Goal: Information Seeking & Learning: Find specific fact

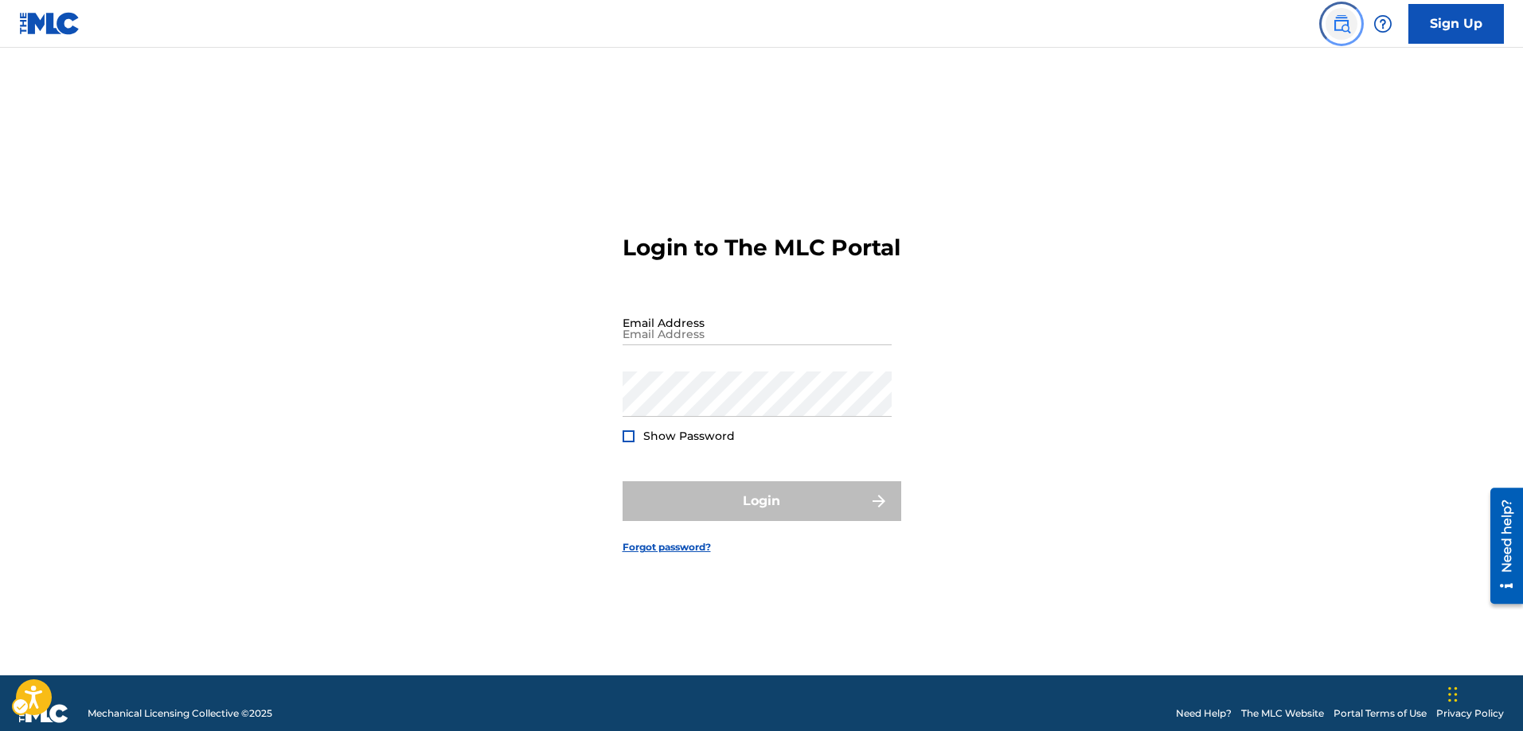
click at [1346, 24] on img "Page Menu" at bounding box center [1341, 23] width 19 height 19
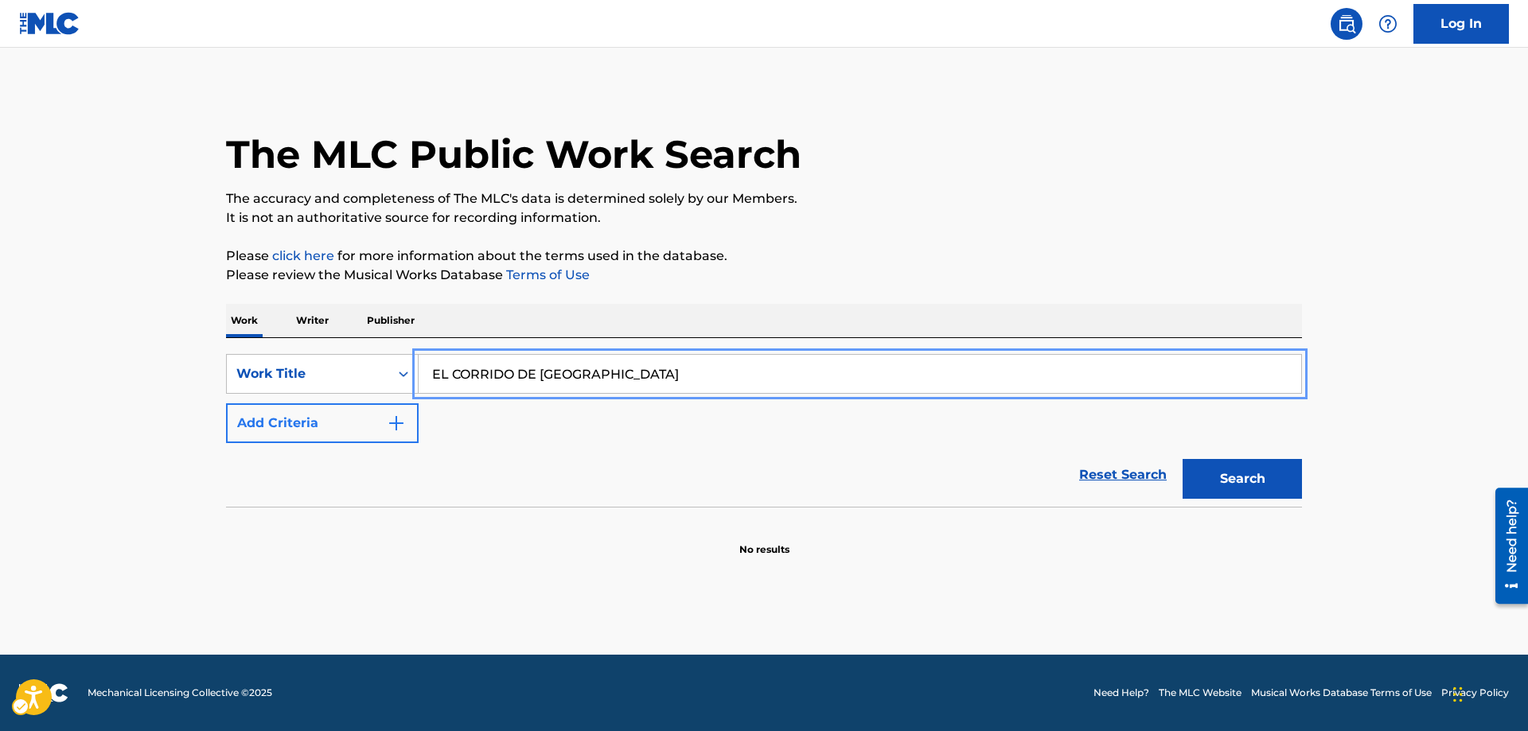
type input "EL CORRIDO DE [GEOGRAPHIC_DATA]"
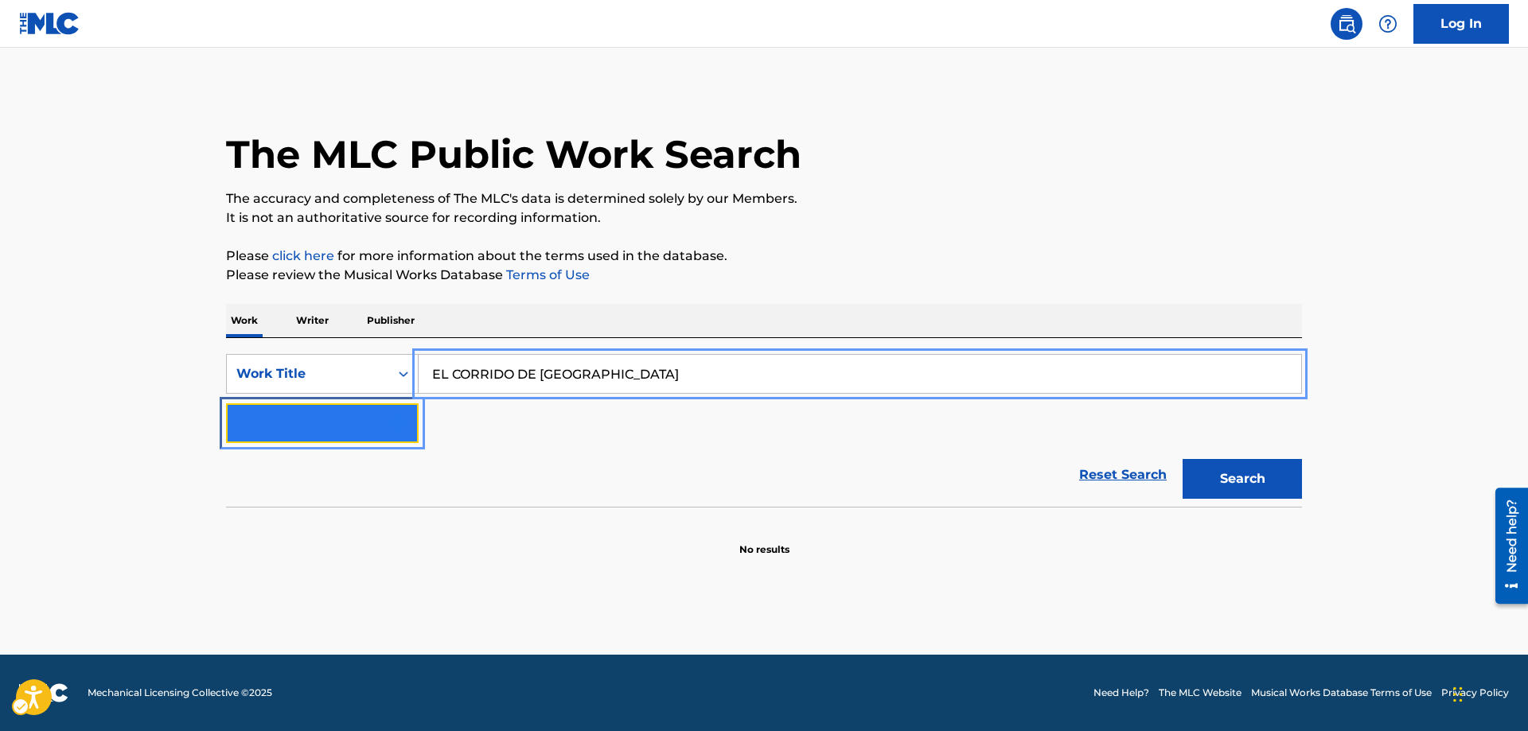
click at [403, 423] on img "Search Form" at bounding box center [396, 423] width 19 height 19
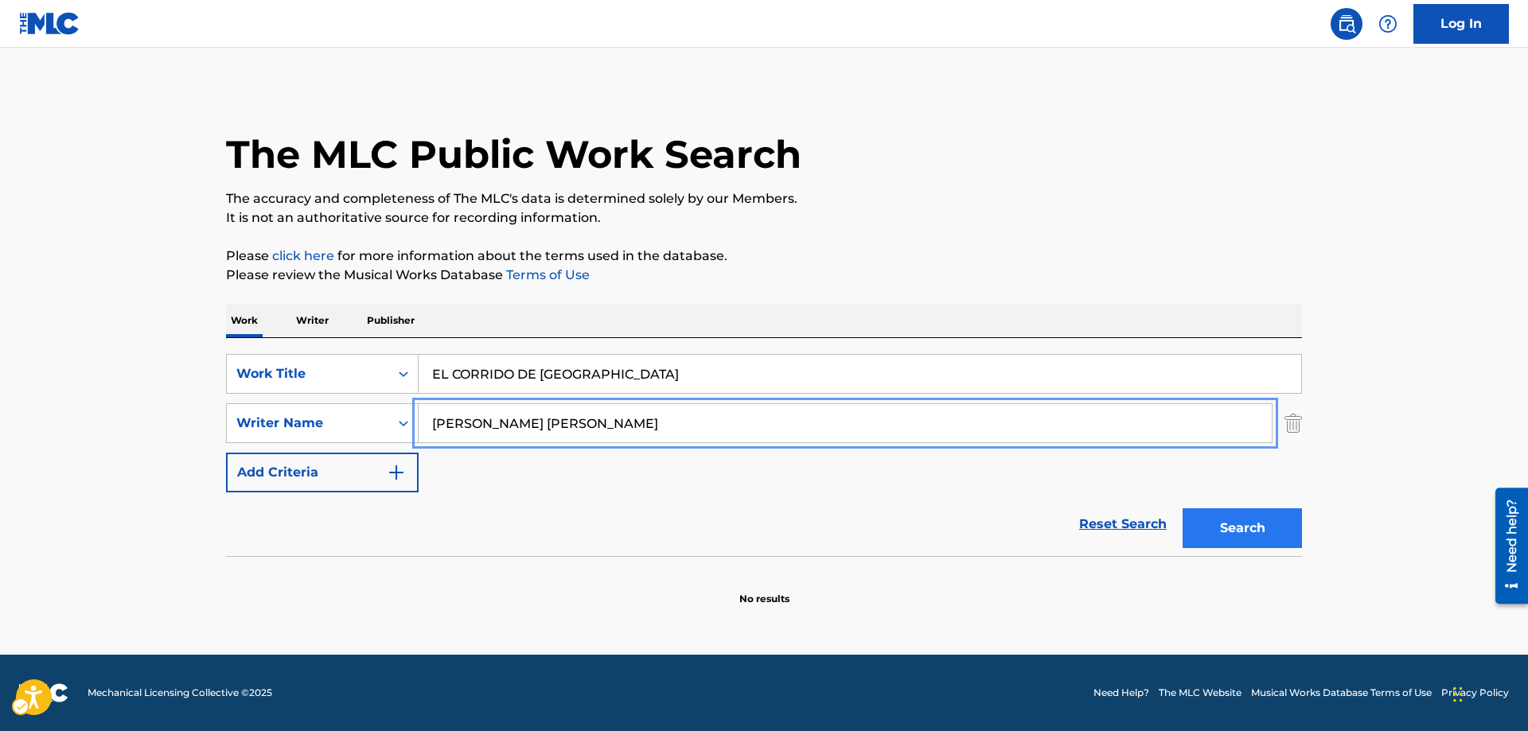
type input "[PERSON_NAME] [PERSON_NAME]"
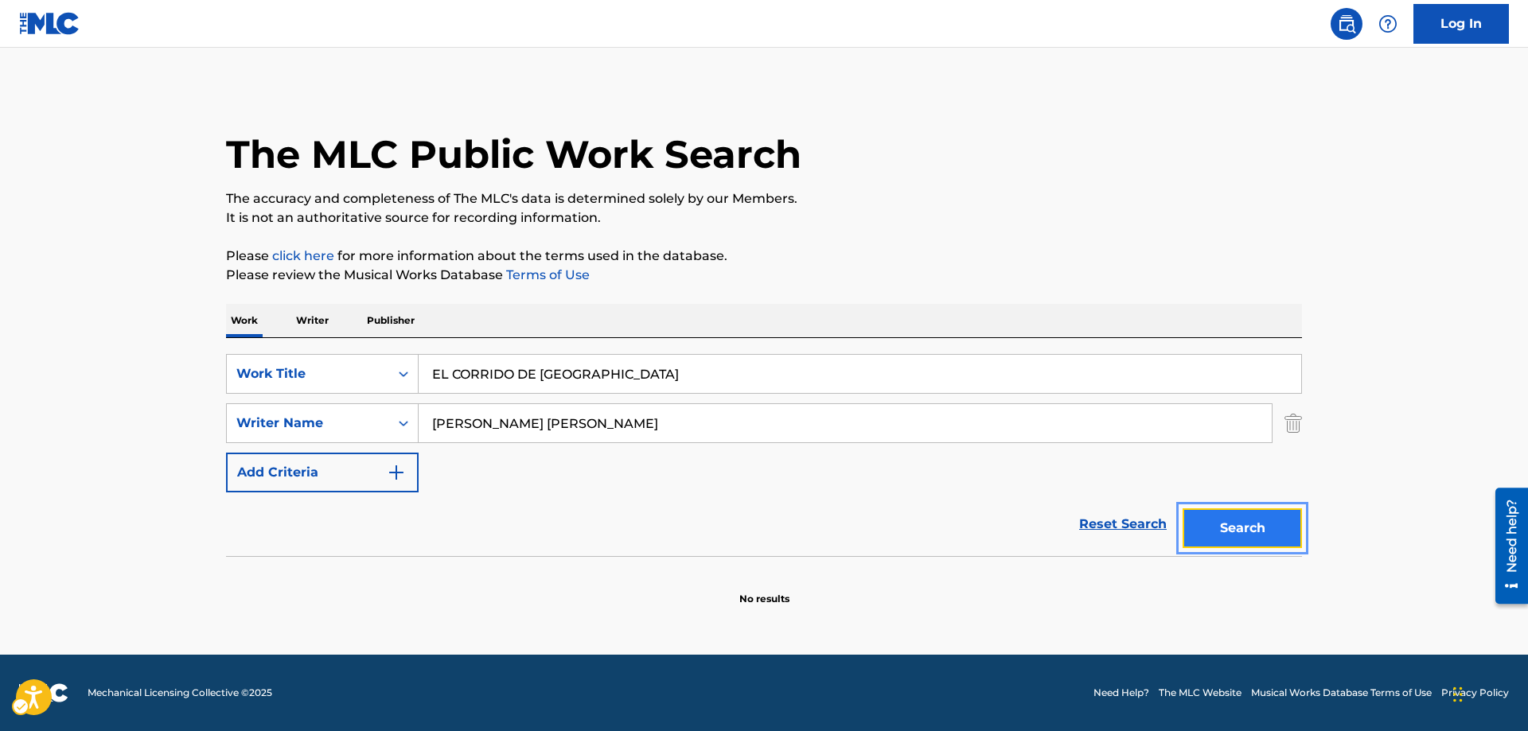
click at [1279, 536] on button "Search" at bounding box center [1242, 529] width 119 height 40
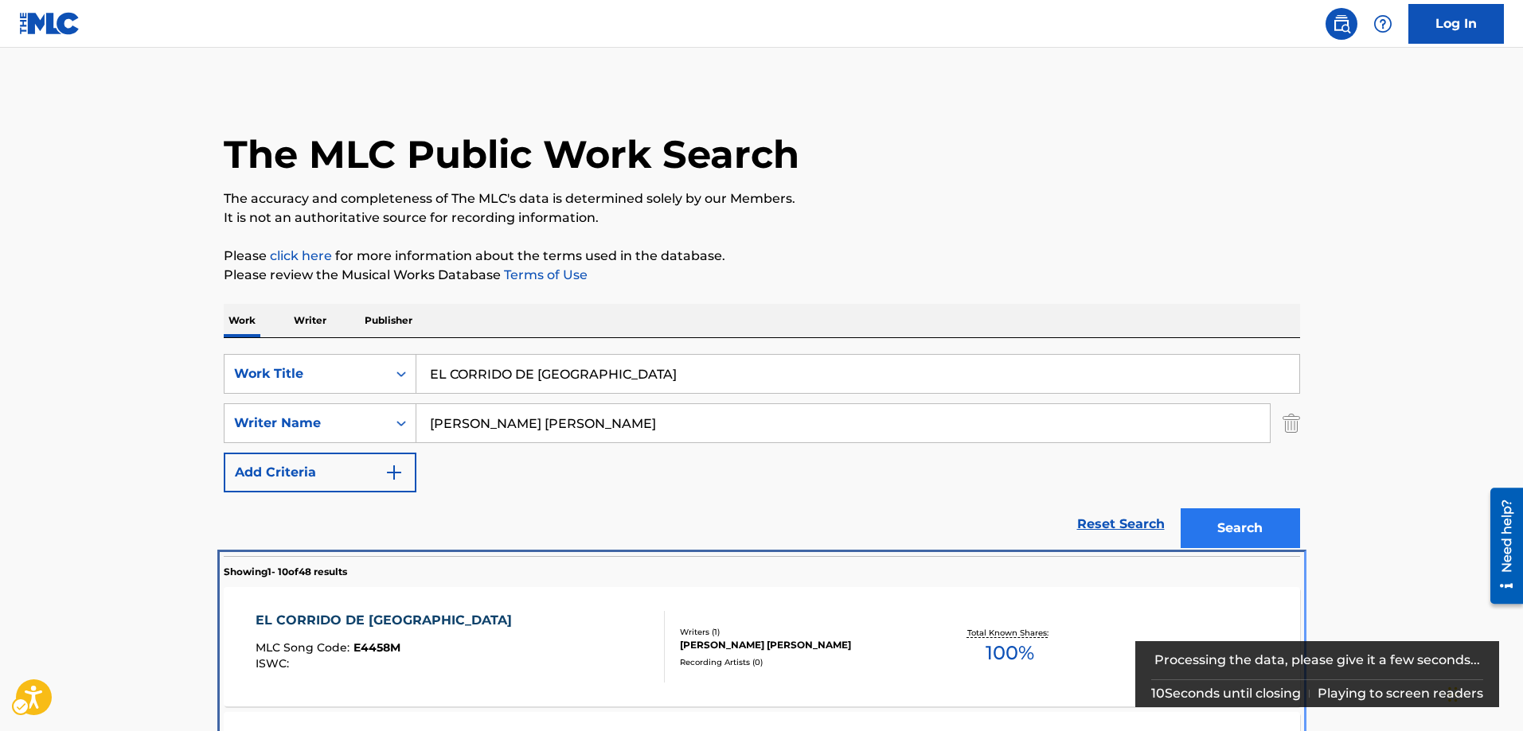
scroll to position [556, 0]
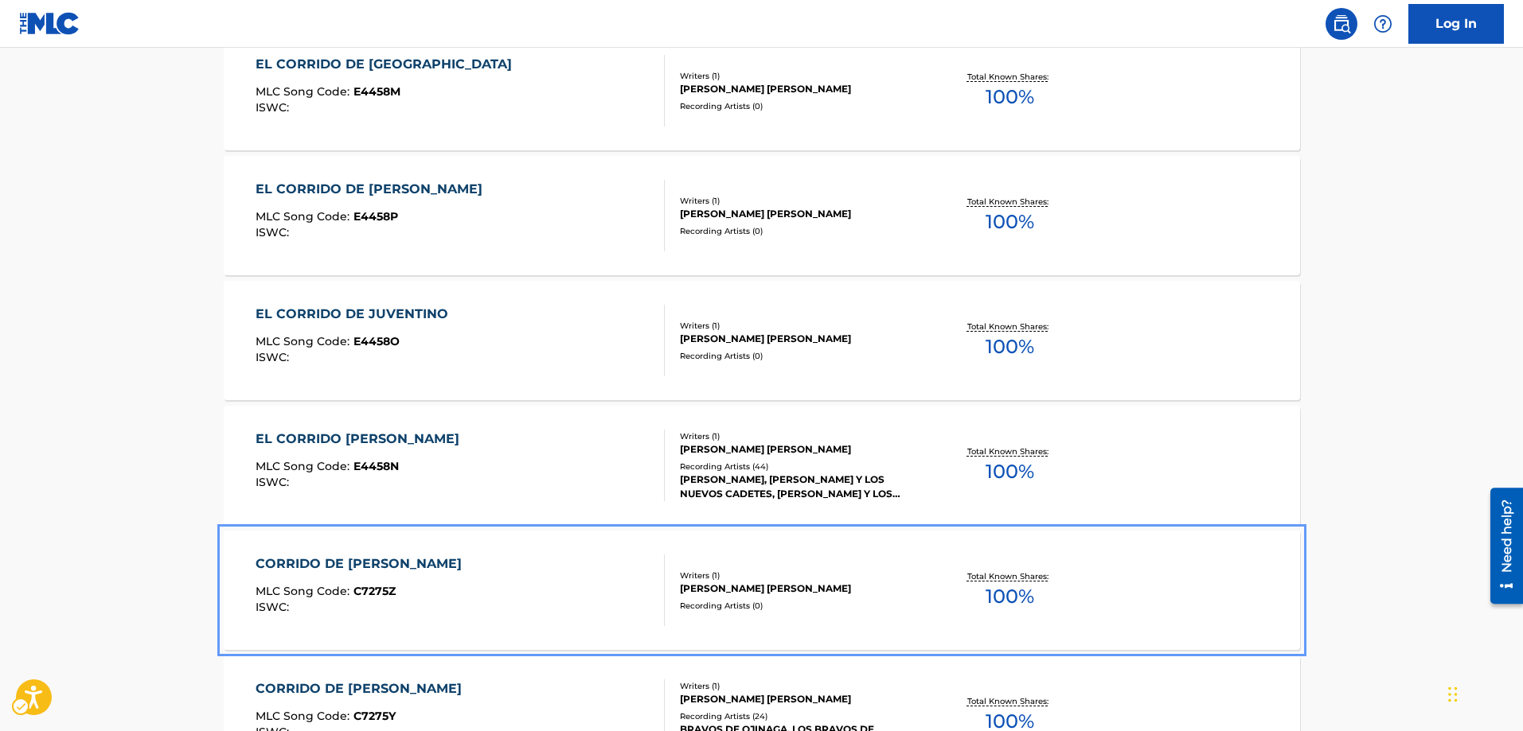
click at [353, 593] on span "C7275Z" at bounding box center [374, 591] width 42 height 14
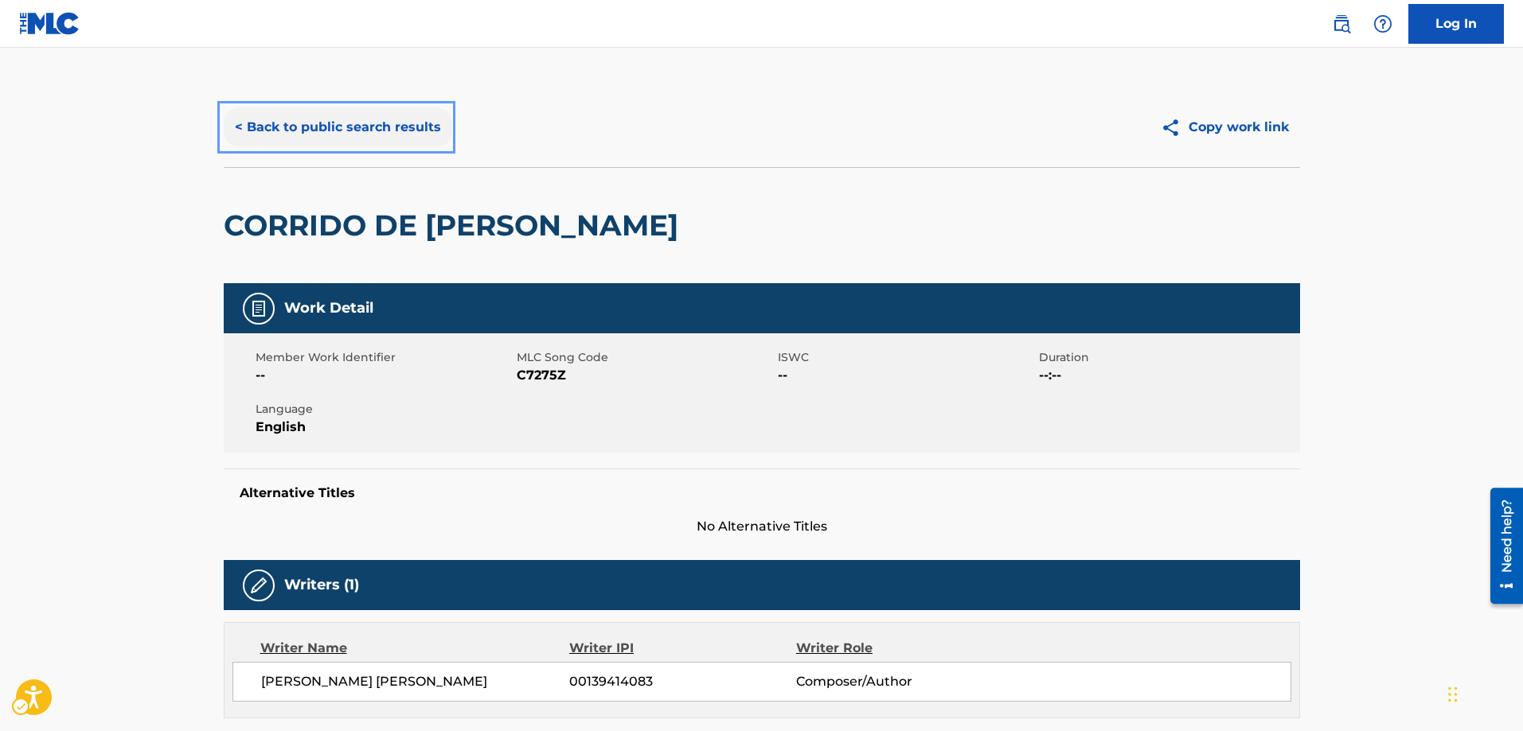
click at [238, 120] on button "< Back to public search results" at bounding box center [338, 127] width 228 height 40
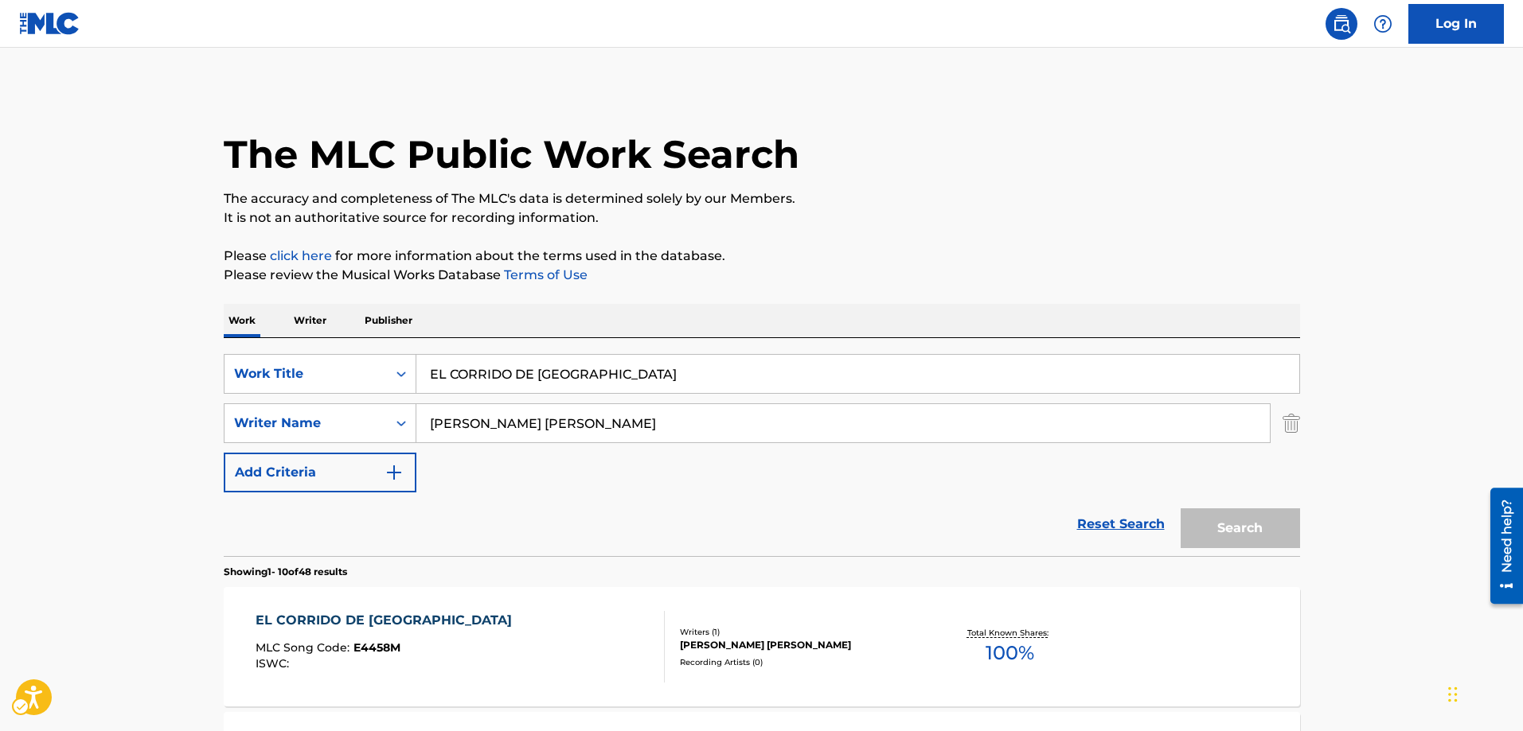
scroll to position [647, 0]
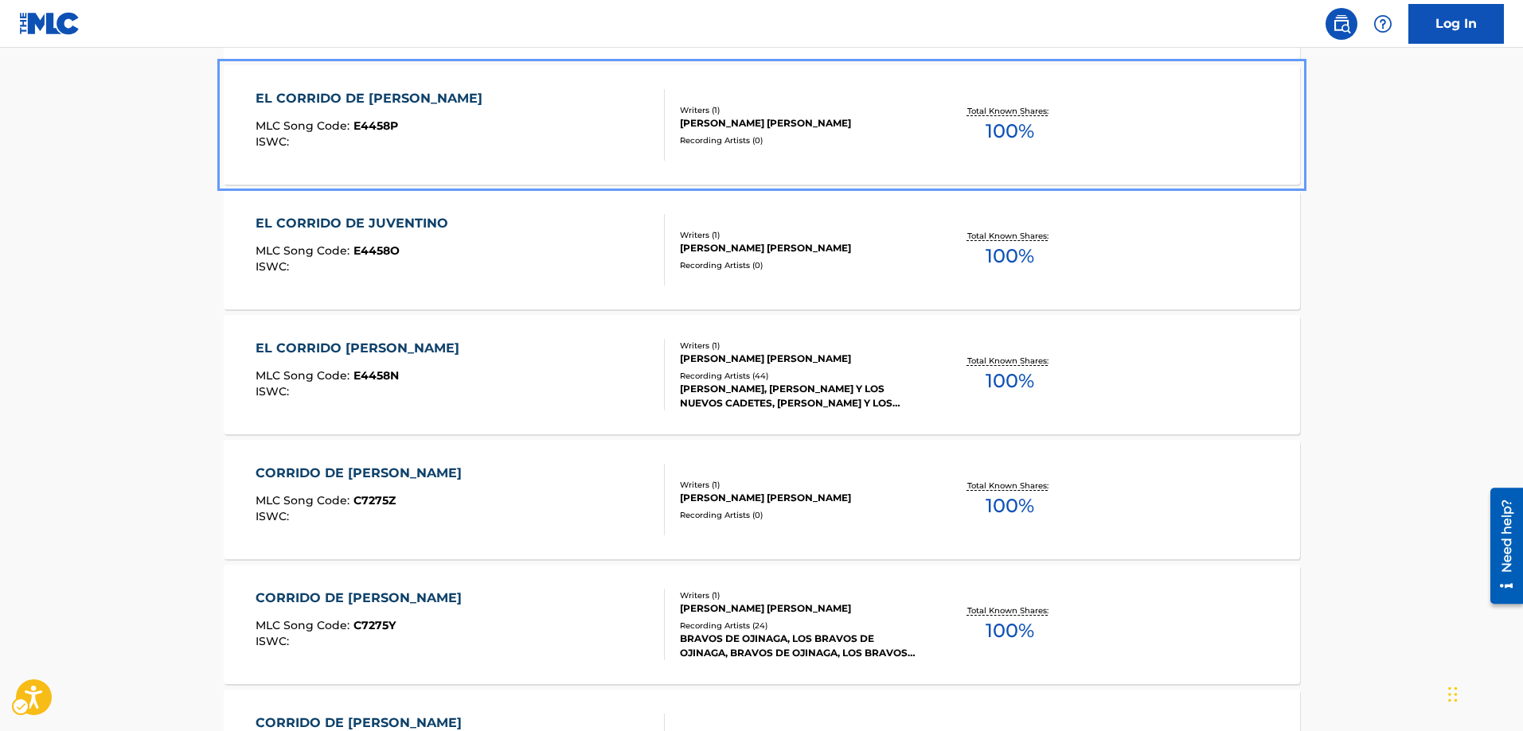
click at [384, 122] on span "E4458P" at bounding box center [375, 126] width 45 height 14
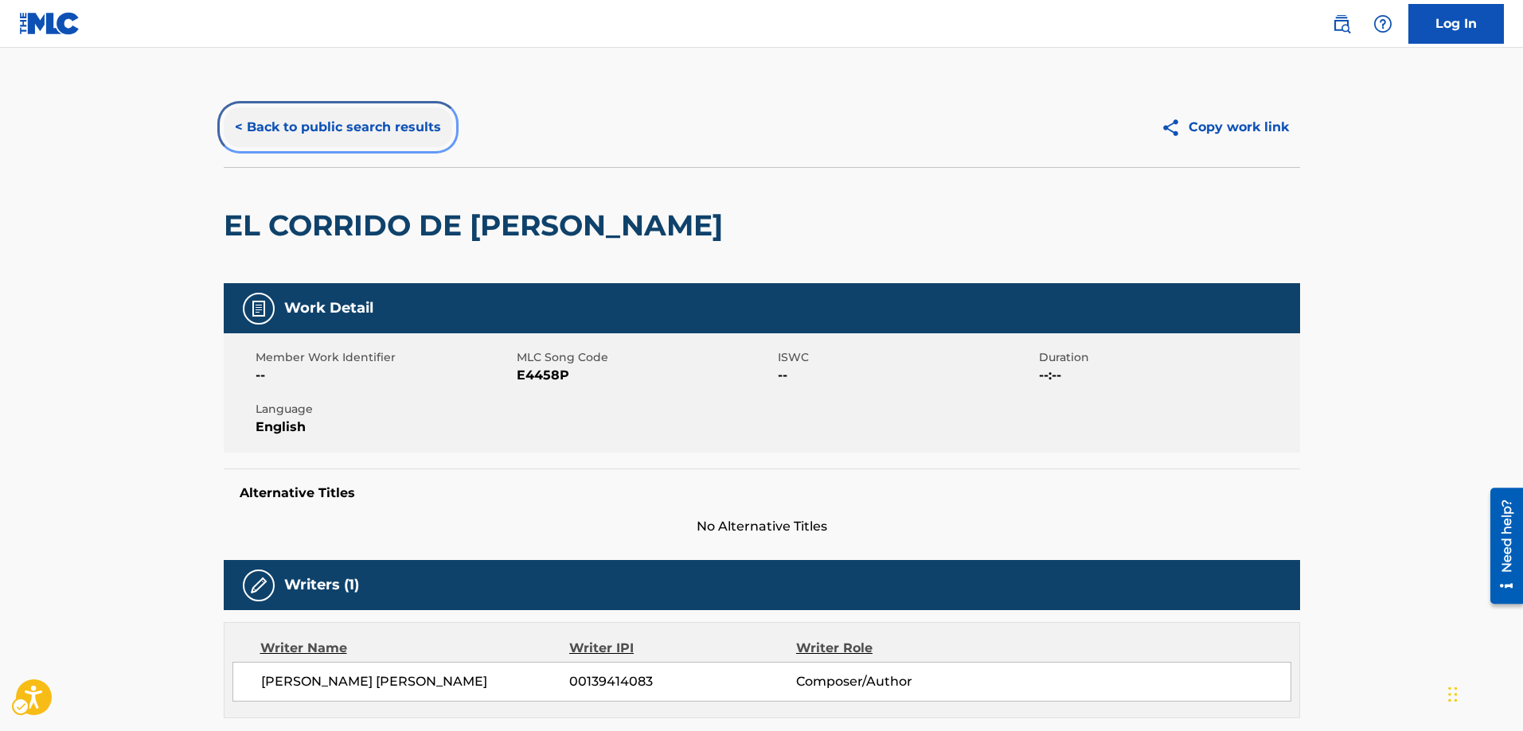
click at [238, 127] on button "< Back to public search results" at bounding box center [338, 127] width 228 height 40
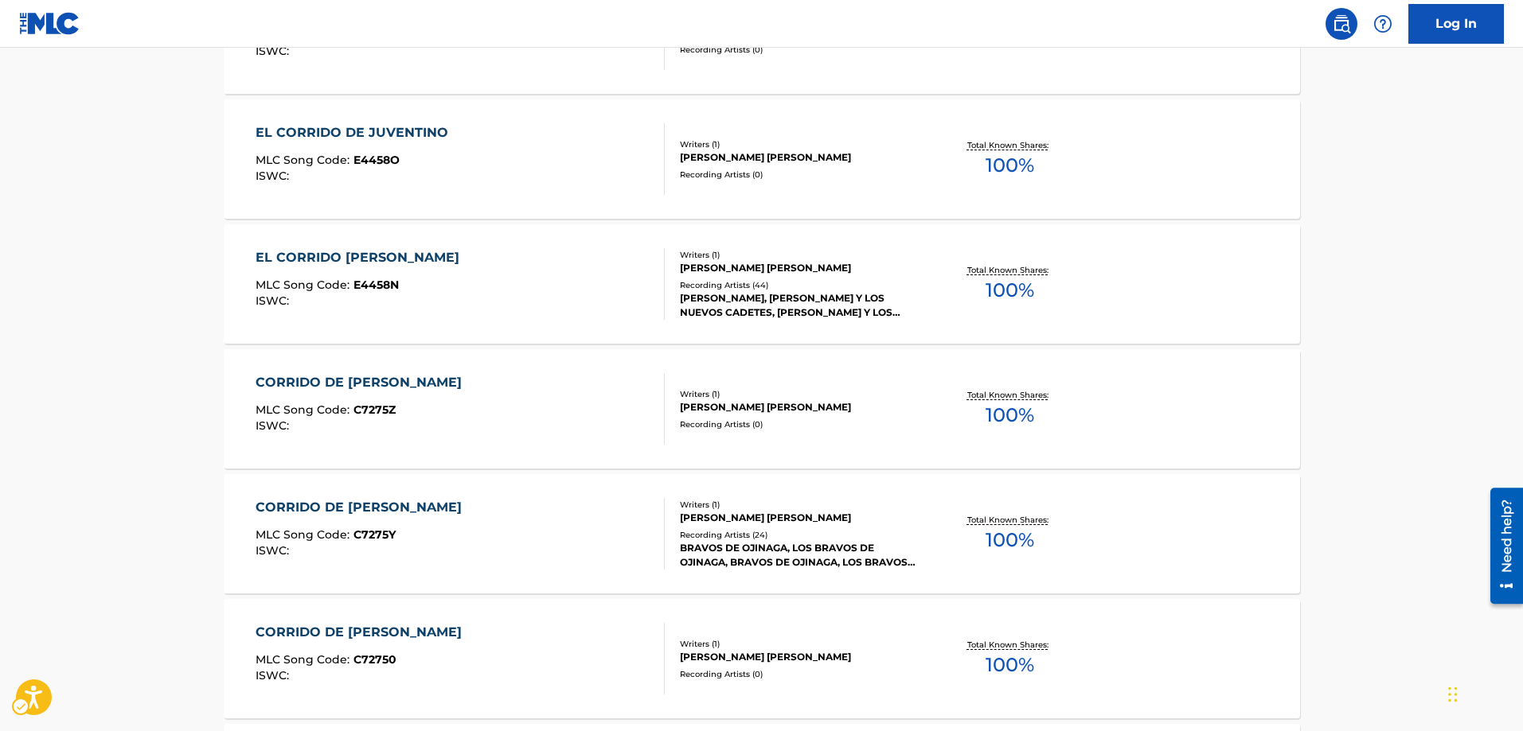
scroll to position [738, 0]
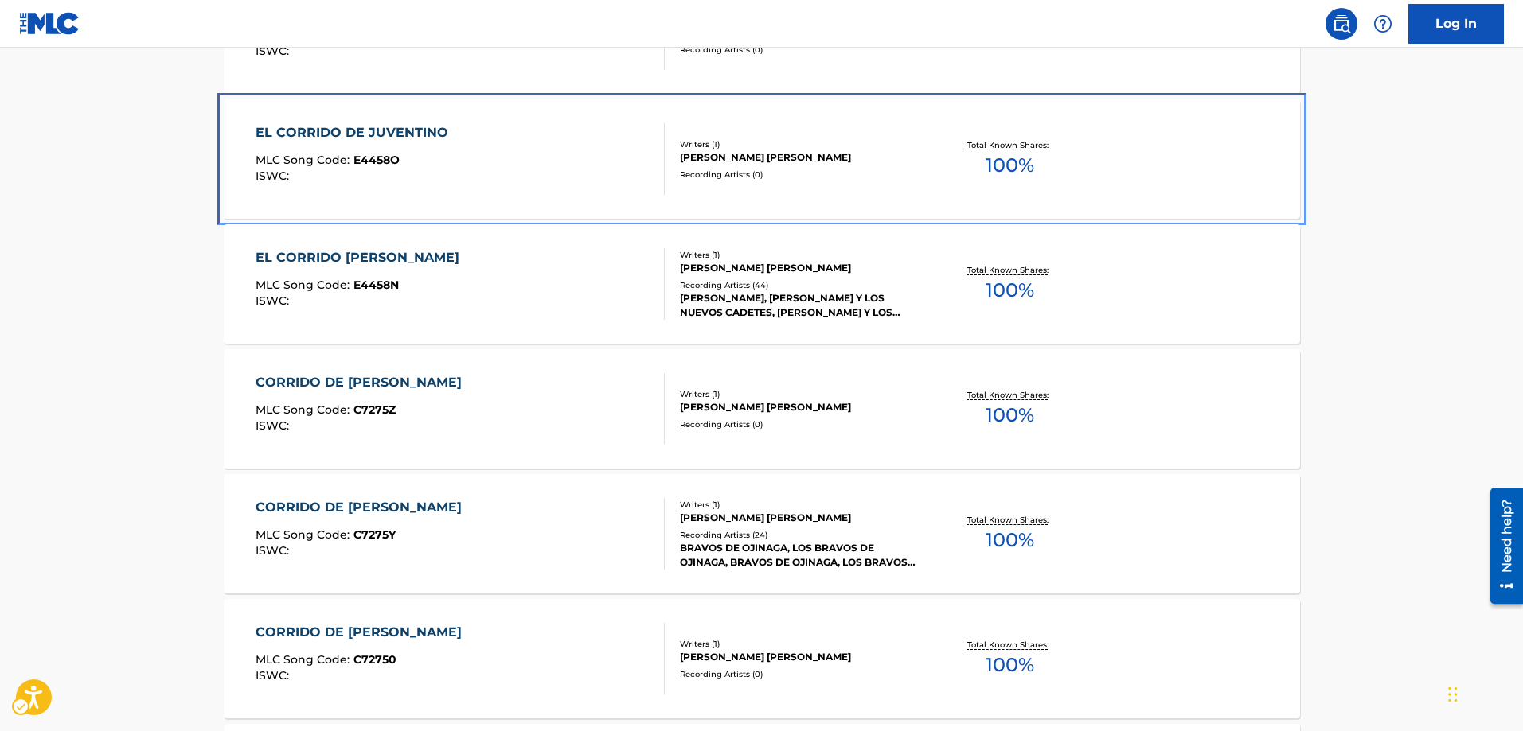
click at [238, 127] on div "EL CORRIDO DE JUVENTINO MLC Song Code : E4458O ISWC : Writers ( 1 ) [PERSON_NAM…" at bounding box center [762, 158] width 1076 height 119
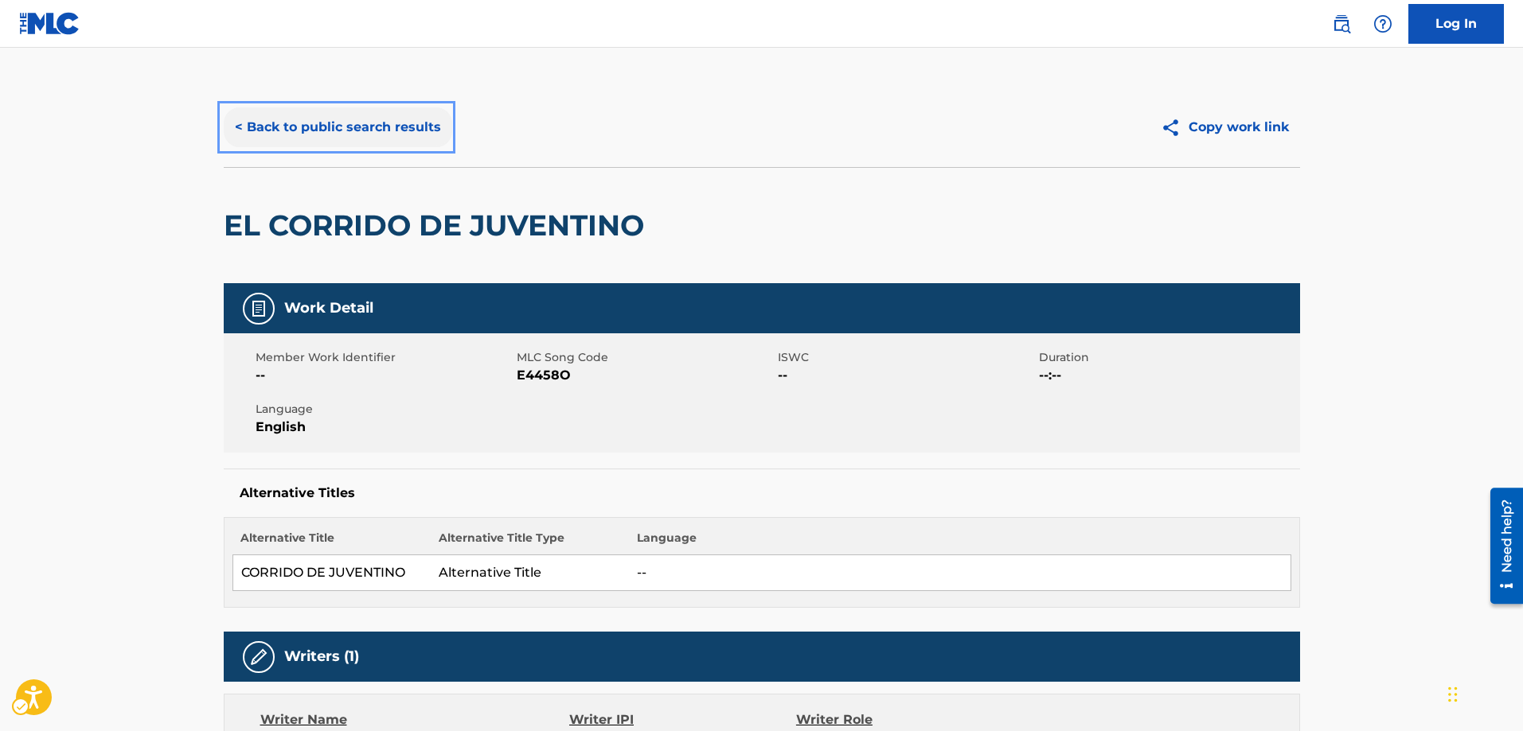
click at [240, 131] on button "< Back to public search results" at bounding box center [338, 127] width 228 height 40
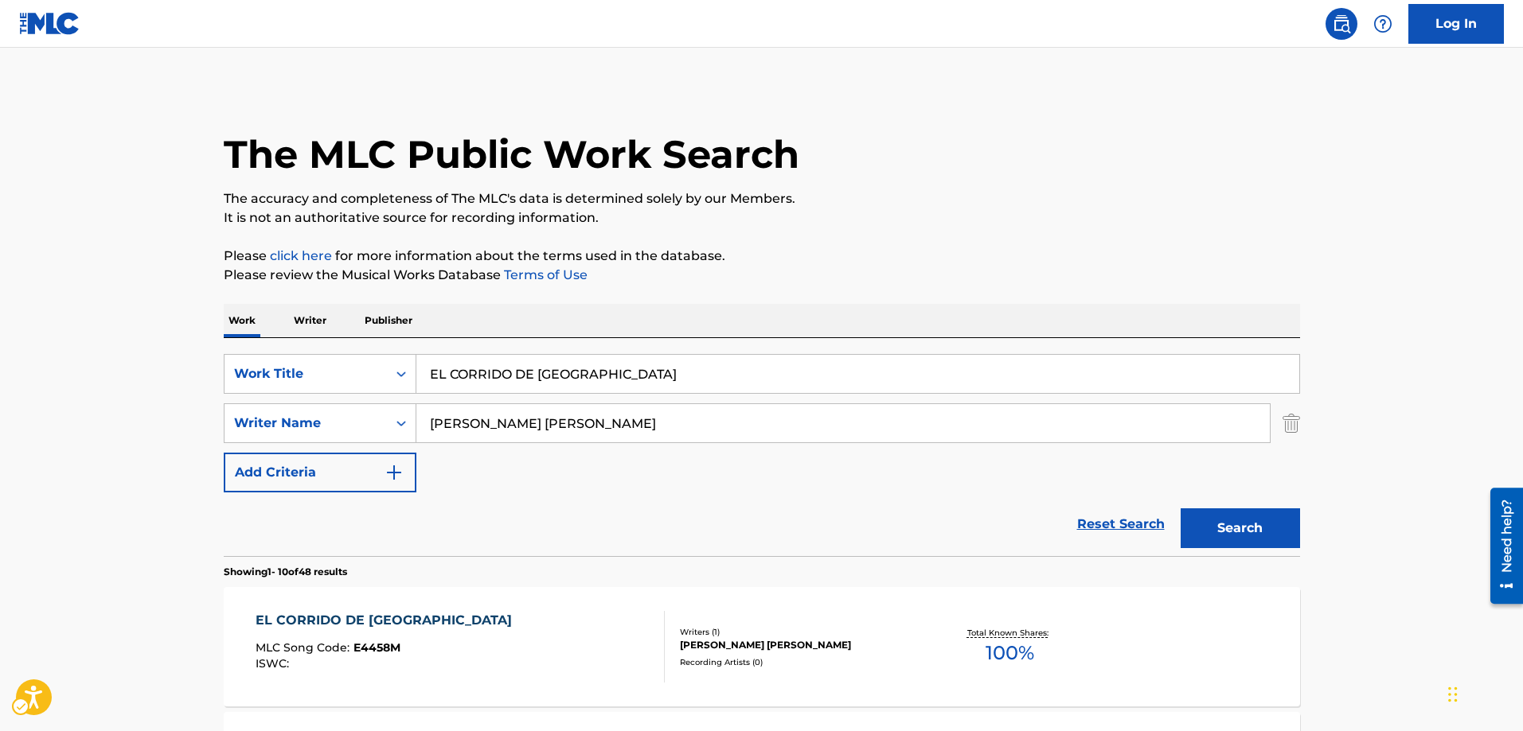
scroll to position [829, 0]
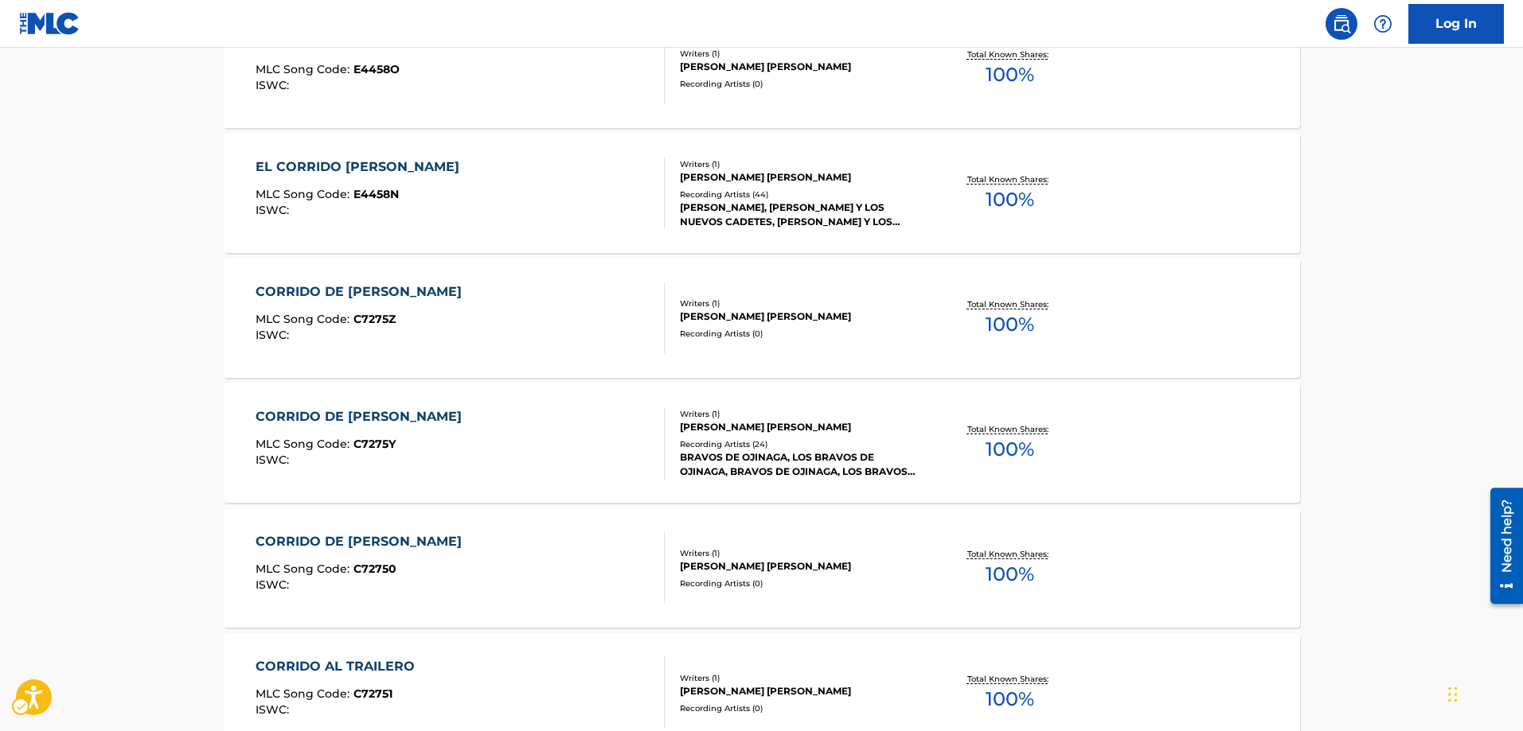
click at [240, 131] on section "EL CORRIDO DE [PERSON_NAME] MLC Song Code : E4458M ISWC : Writers ( 1 ) [PERSON…" at bounding box center [762, 377] width 1076 height 1252
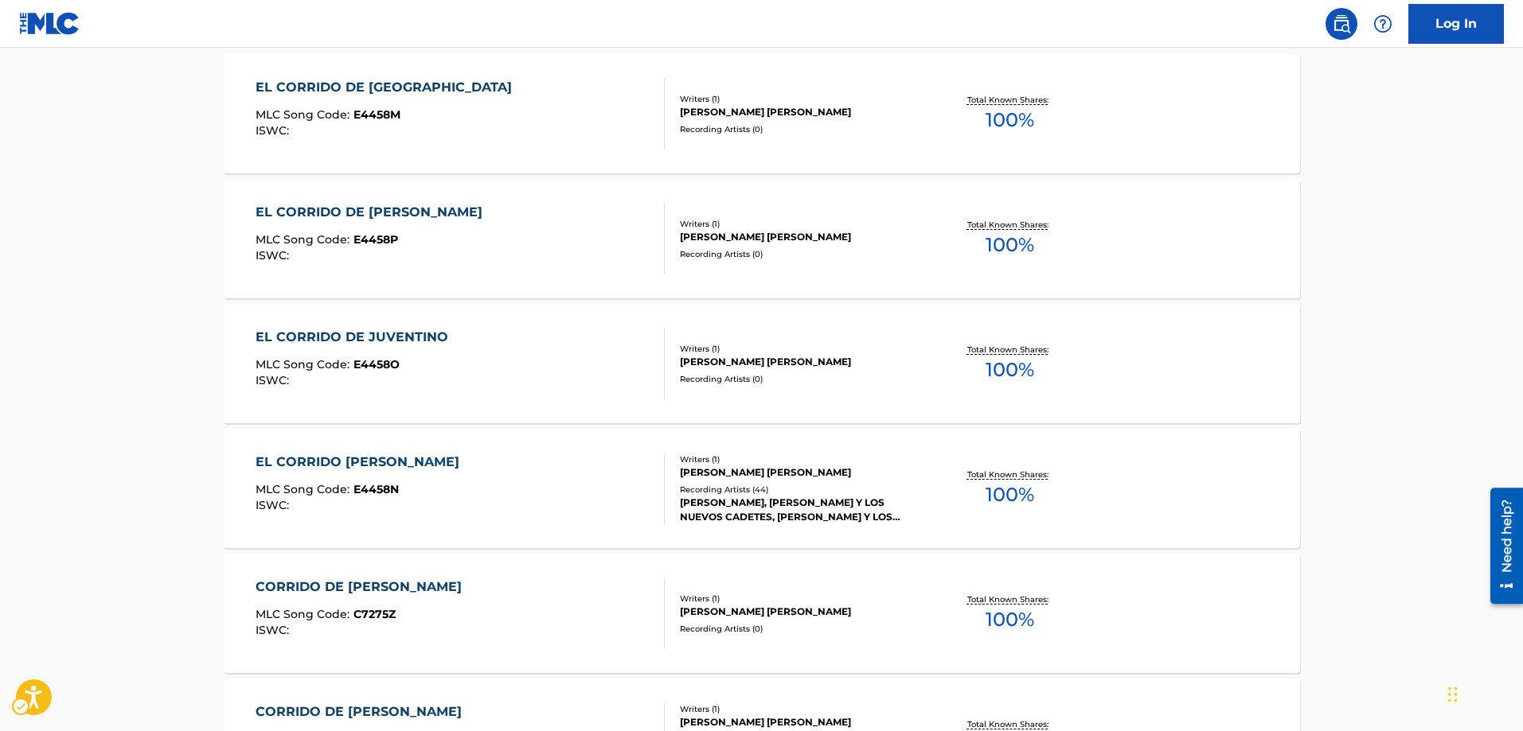
scroll to position [510, 0]
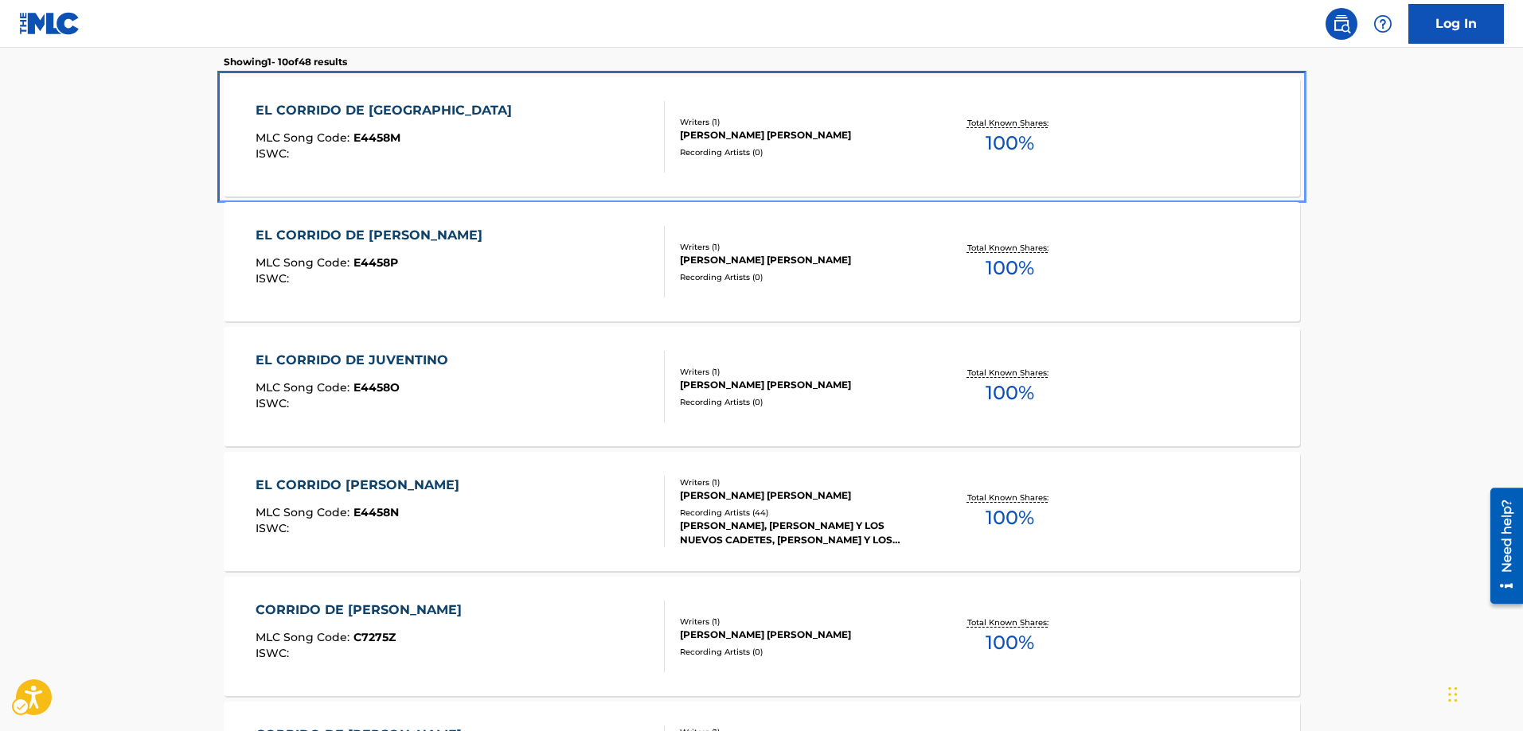
click at [369, 138] on span "E4458M" at bounding box center [376, 138] width 47 height 14
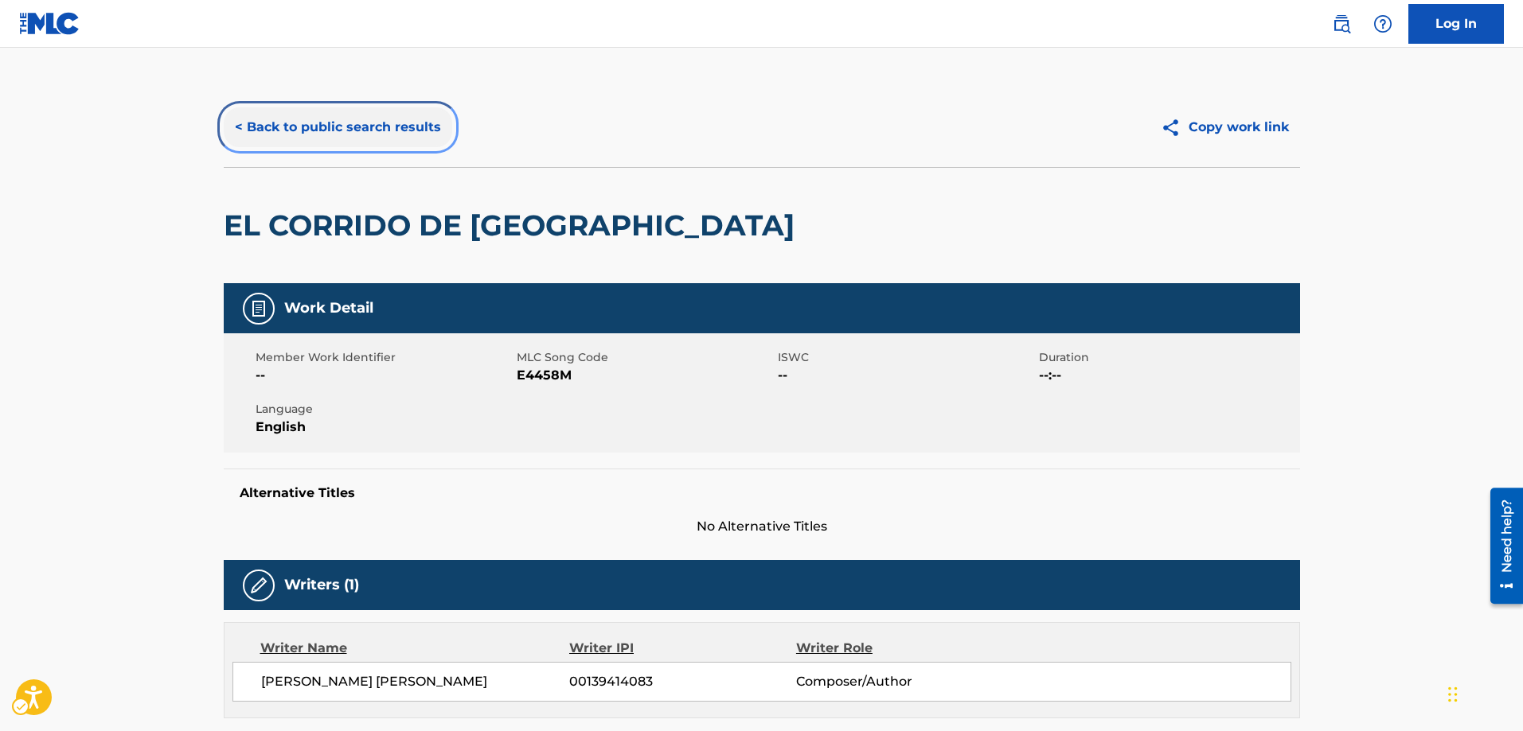
click at [238, 124] on button "< Back to public search results" at bounding box center [338, 127] width 228 height 40
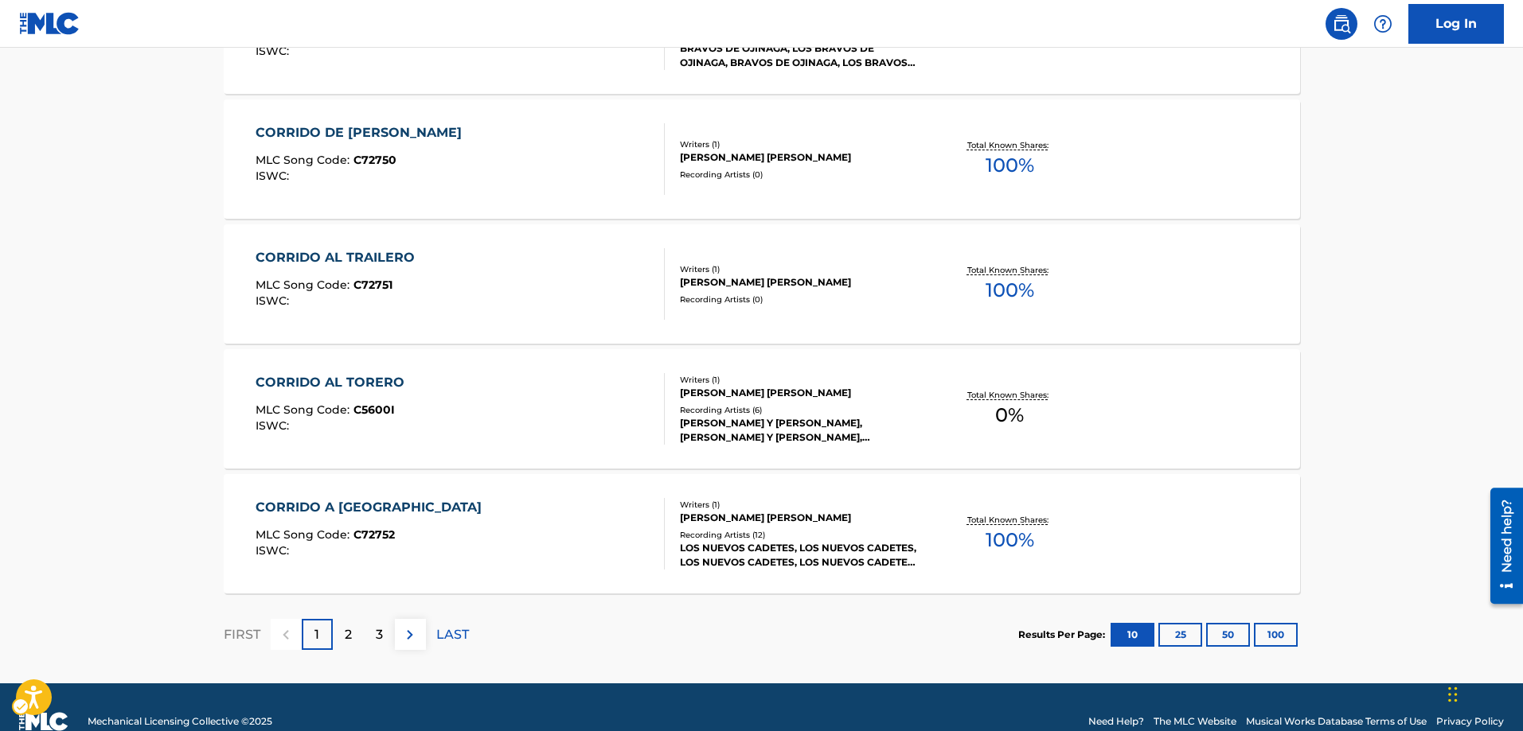
scroll to position [1266, 0]
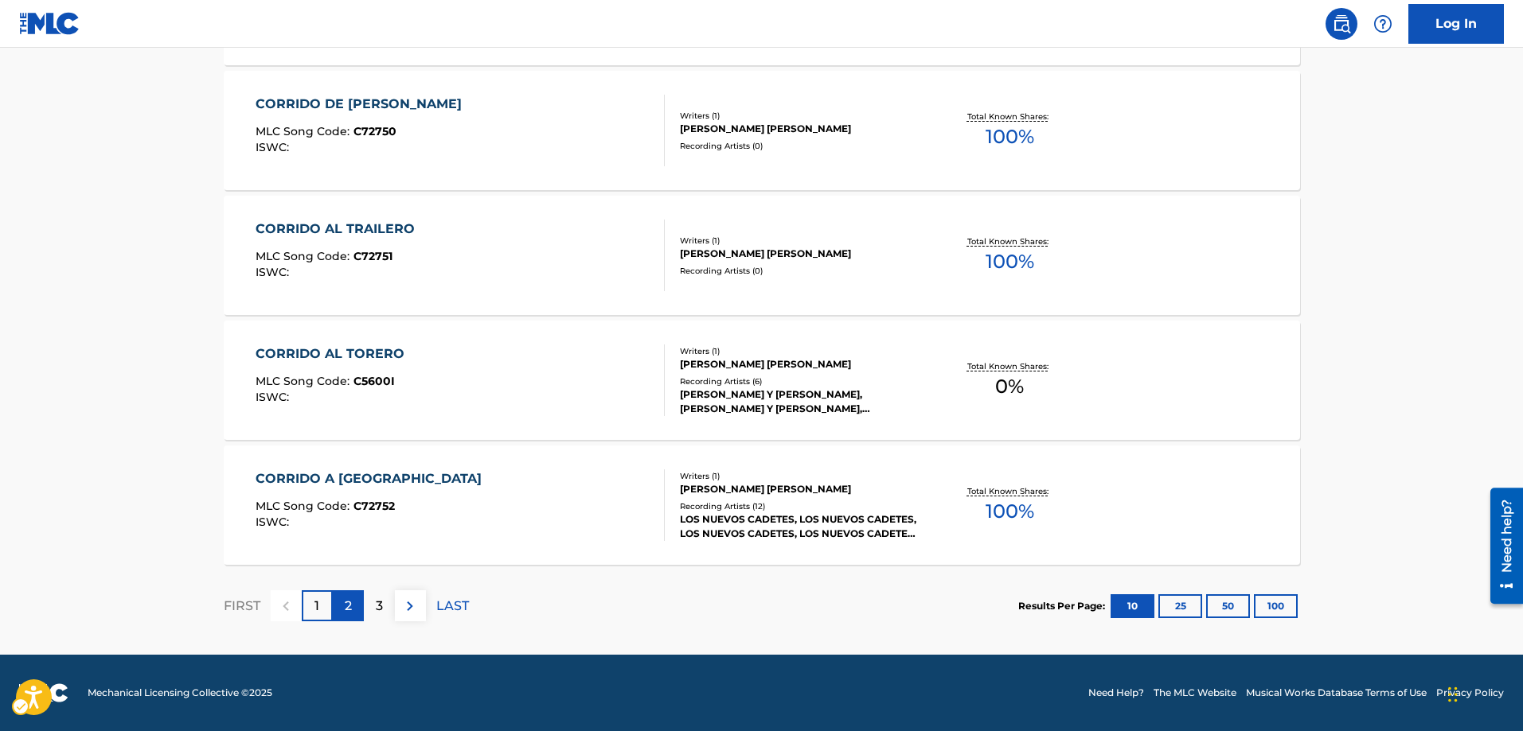
click at [349, 610] on p "2" at bounding box center [348, 606] width 7 height 19
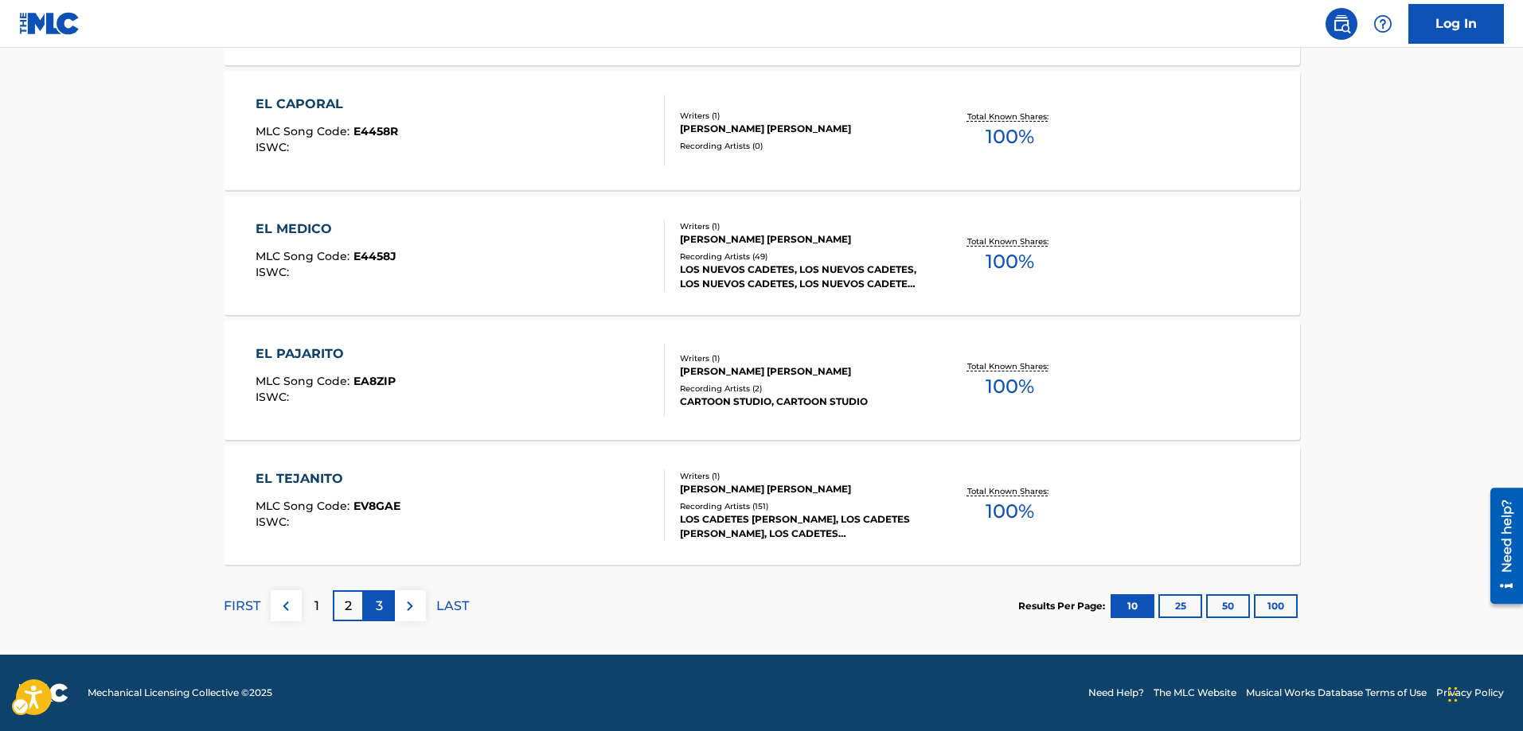
click at [376, 609] on p "3" at bounding box center [379, 606] width 7 height 19
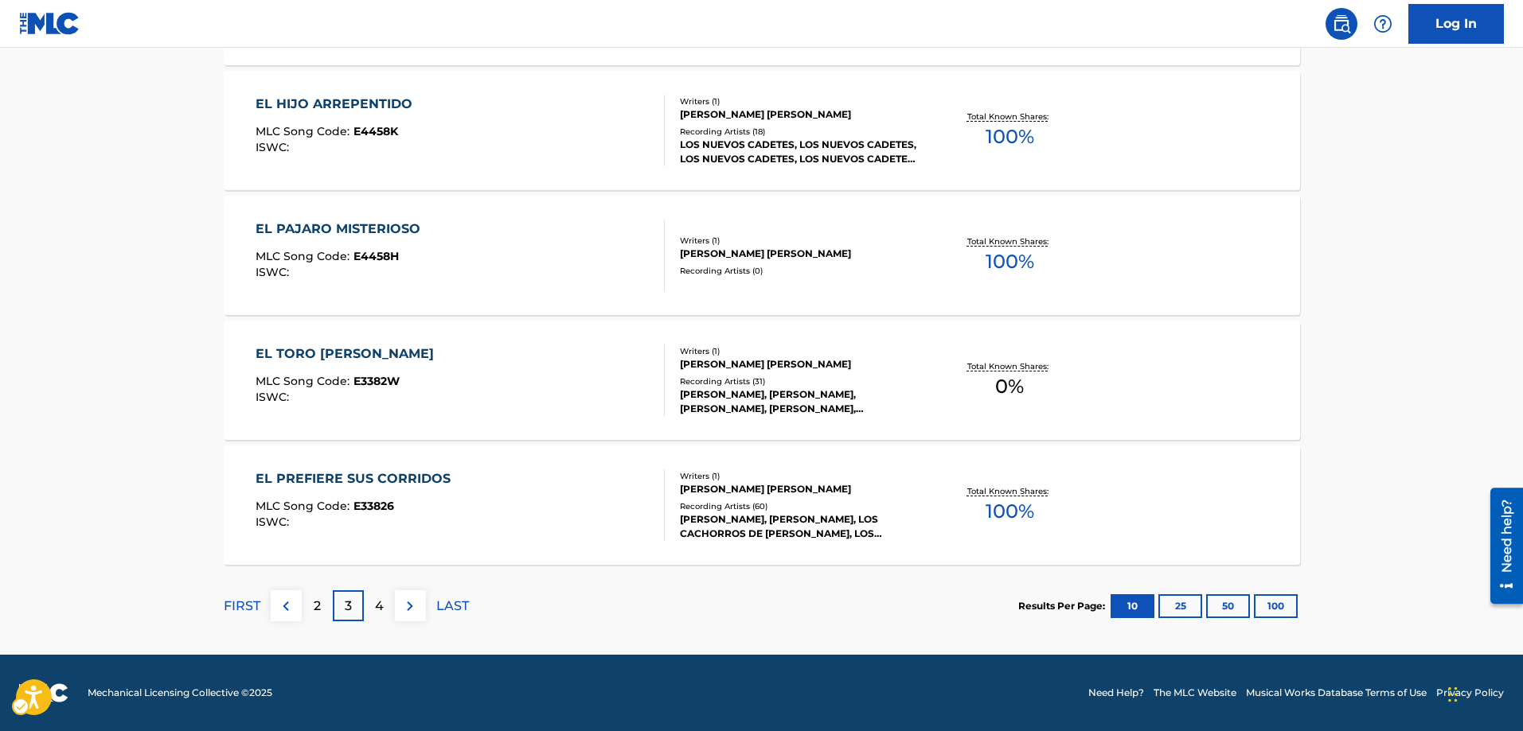
click at [376, 609] on p "4" at bounding box center [379, 606] width 9 height 19
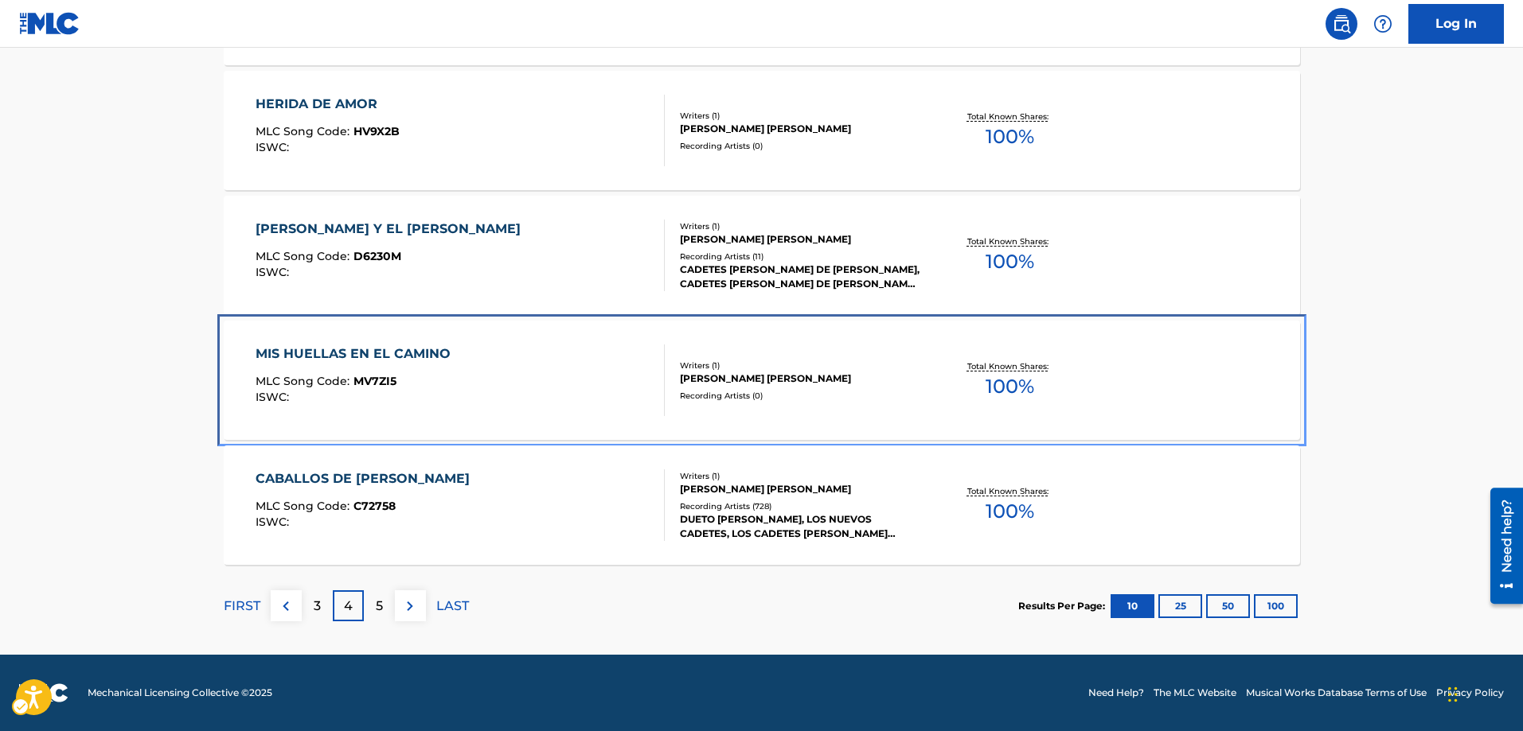
click at [384, 386] on span "MV7ZI5" at bounding box center [374, 381] width 43 height 14
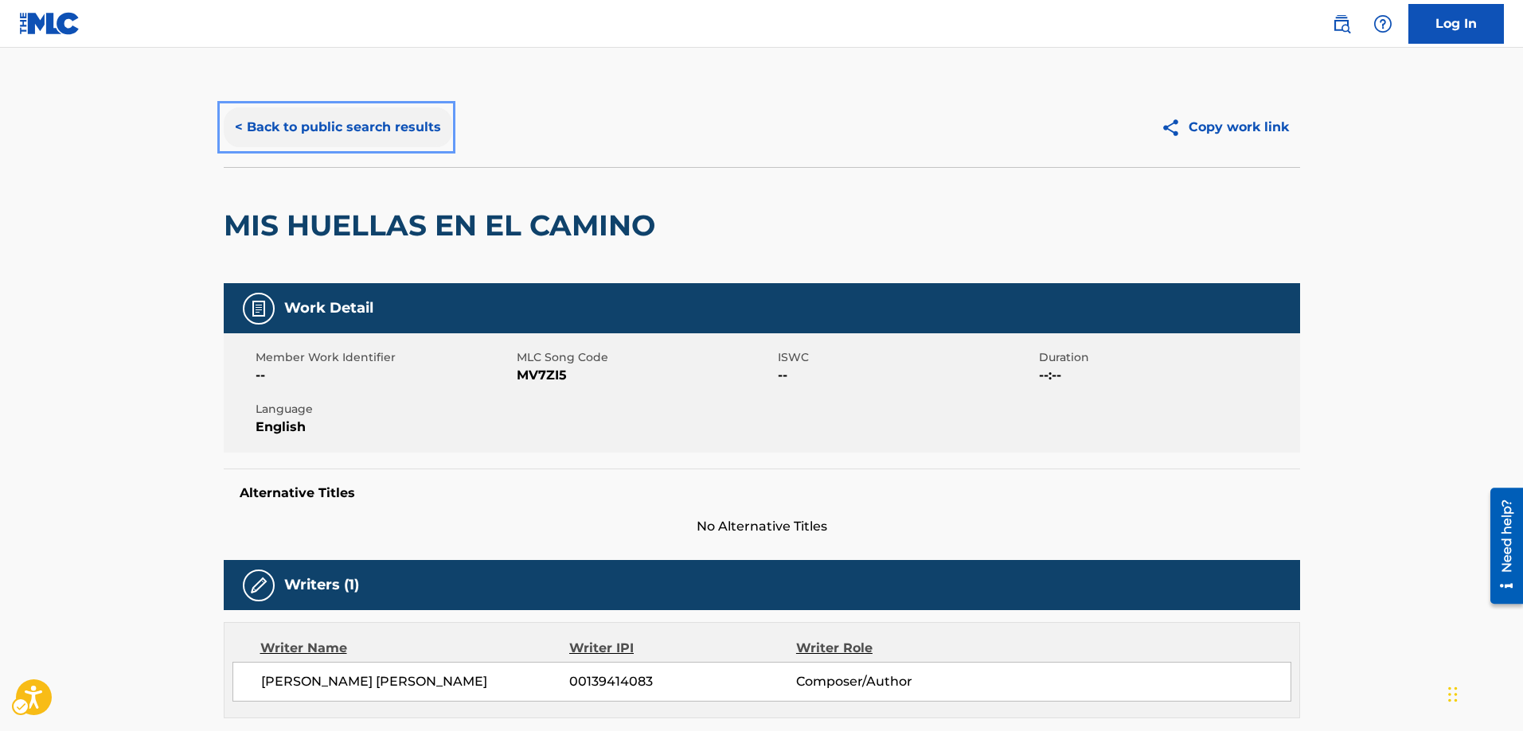
click at [234, 128] on button "< Back to public search results" at bounding box center [338, 127] width 228 height 40
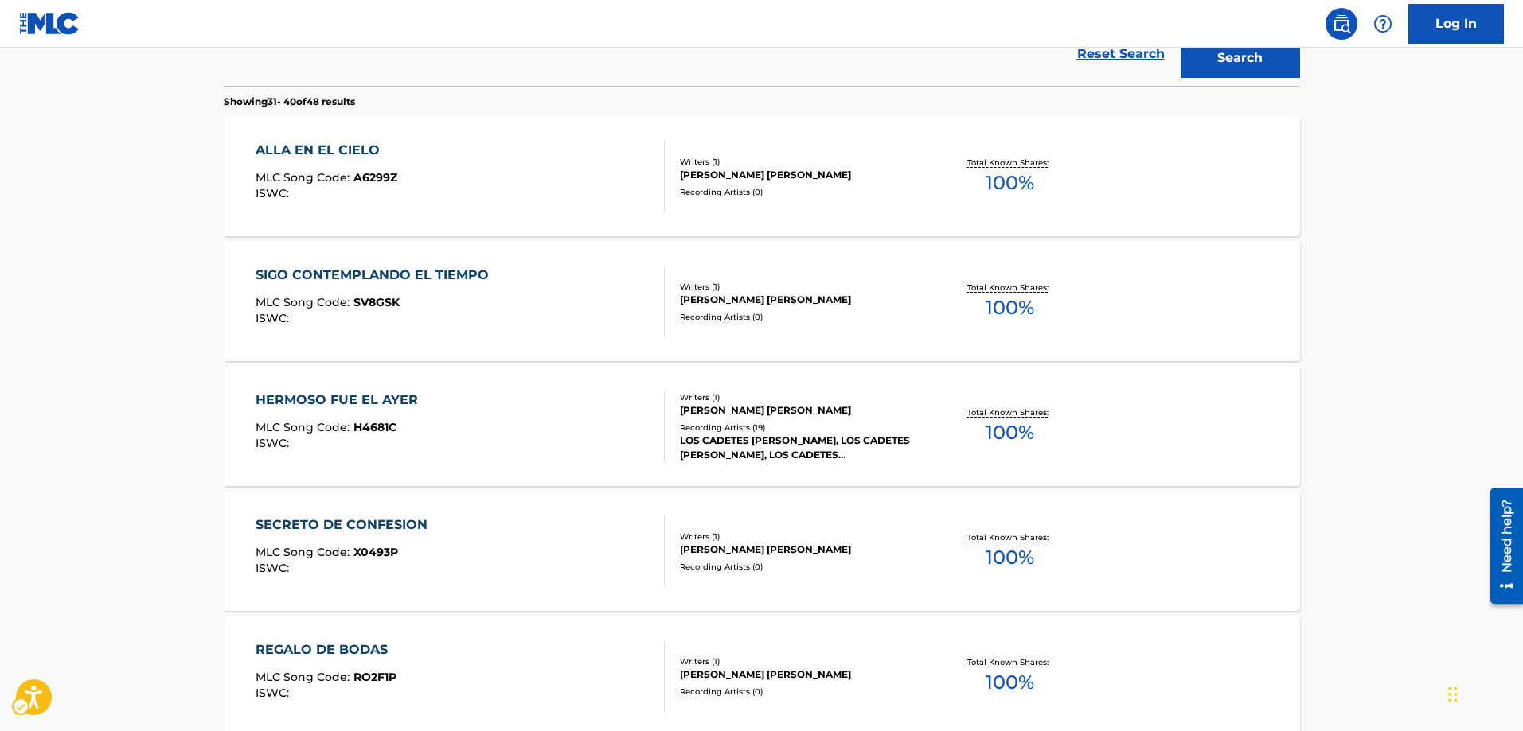
scroll to position [391, 0]
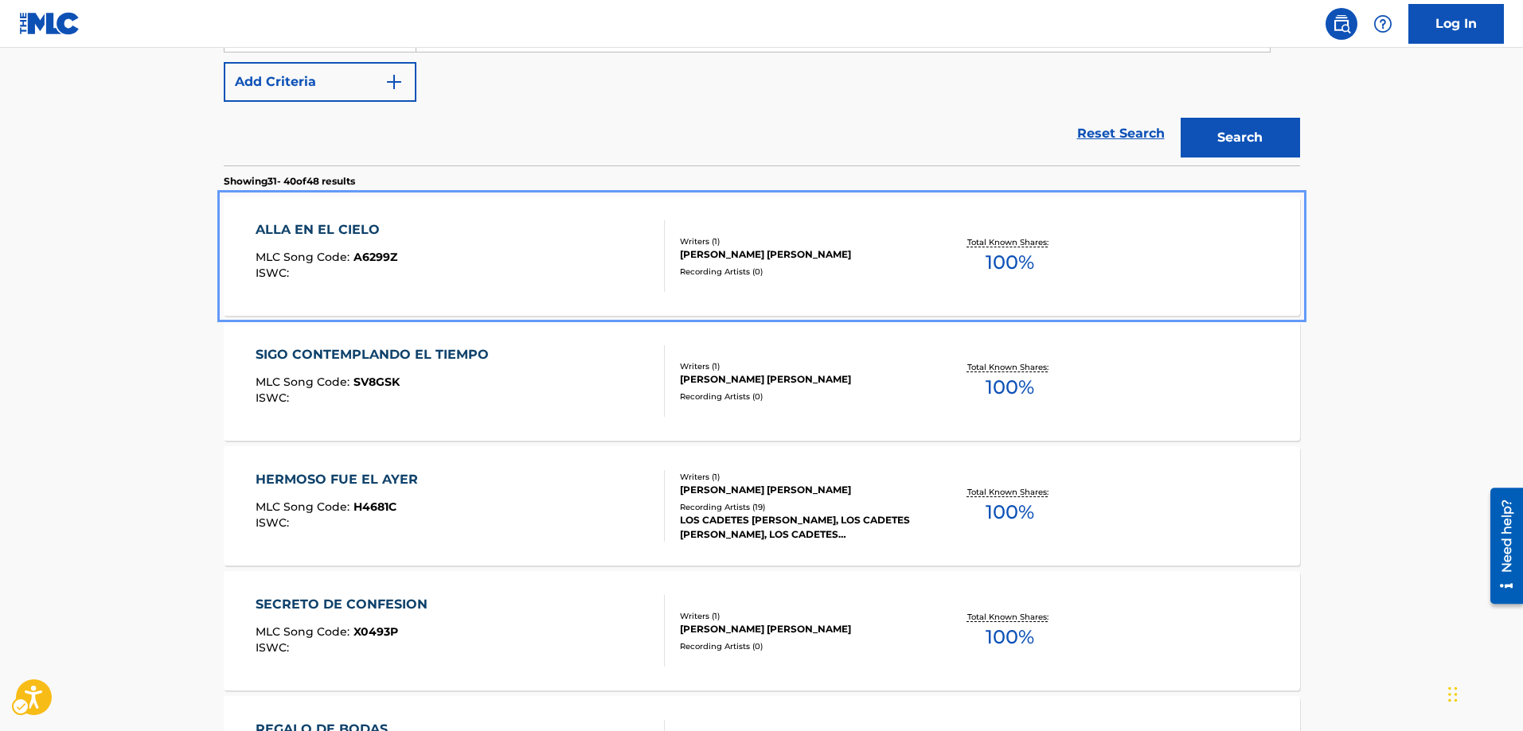
click at [392, 259] on span "A6299Z" at bounding box center [375, 257] width 44 height 14
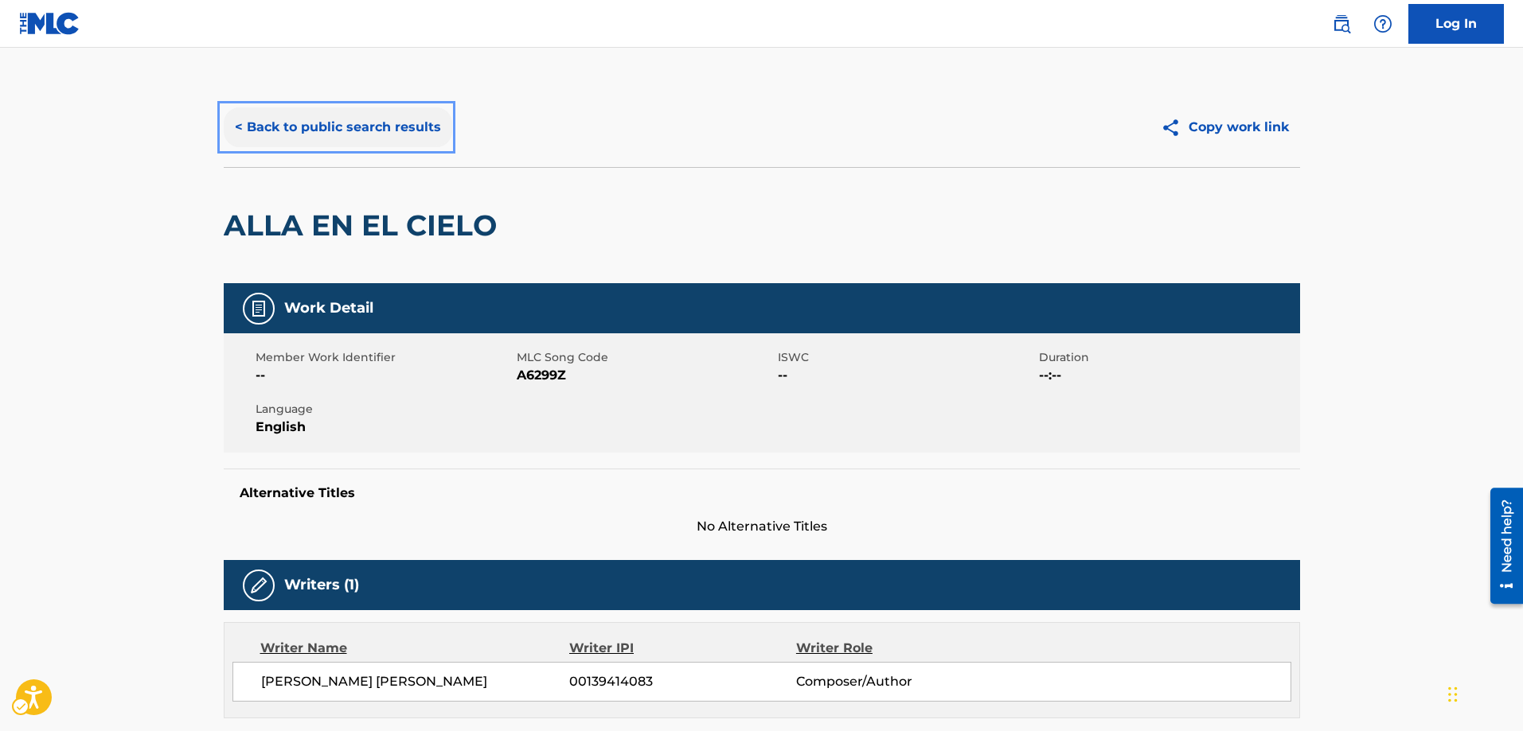
click at [236, 131] on button "< Back to public search results" at bounding box center [338, 127] width 228 height 40
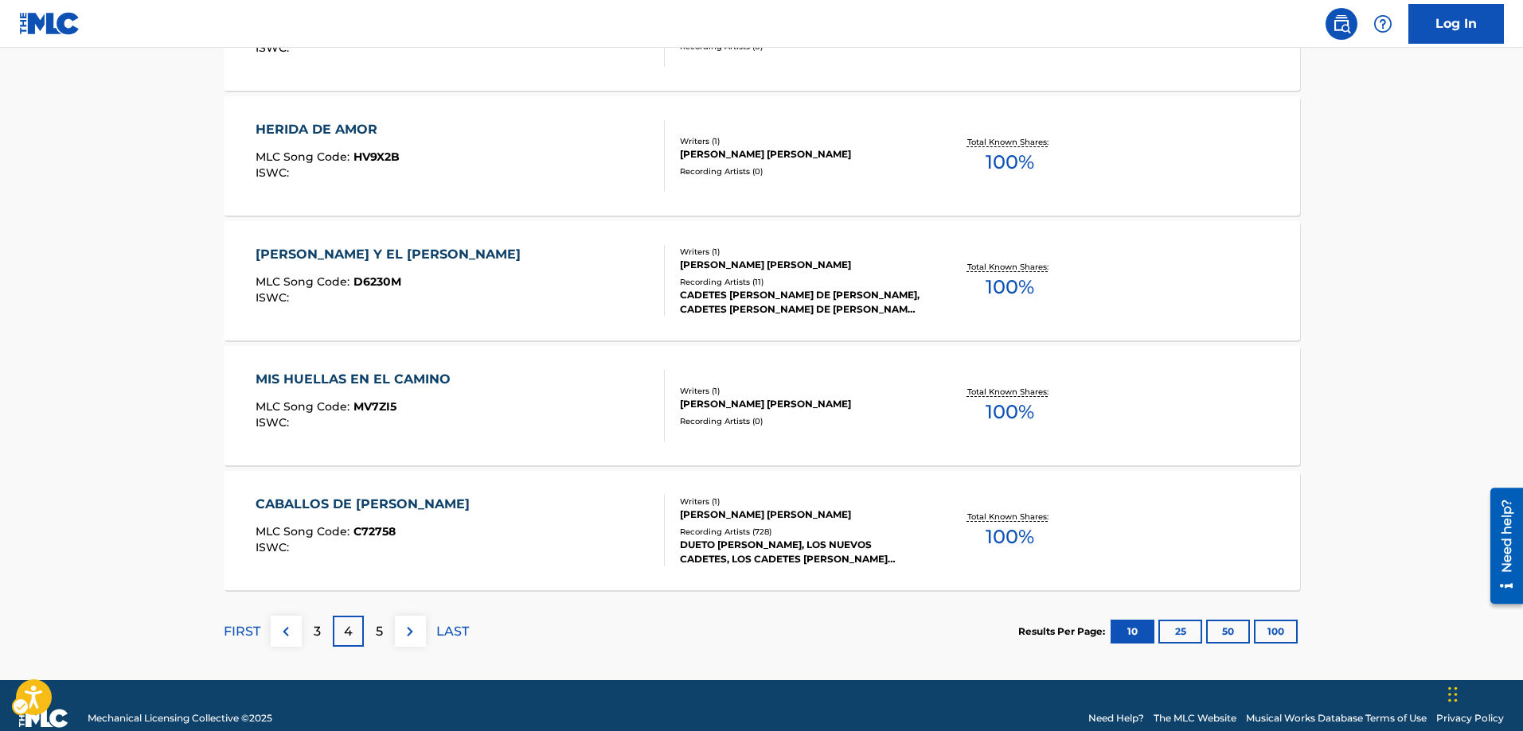
scroll to position [1266, 0]
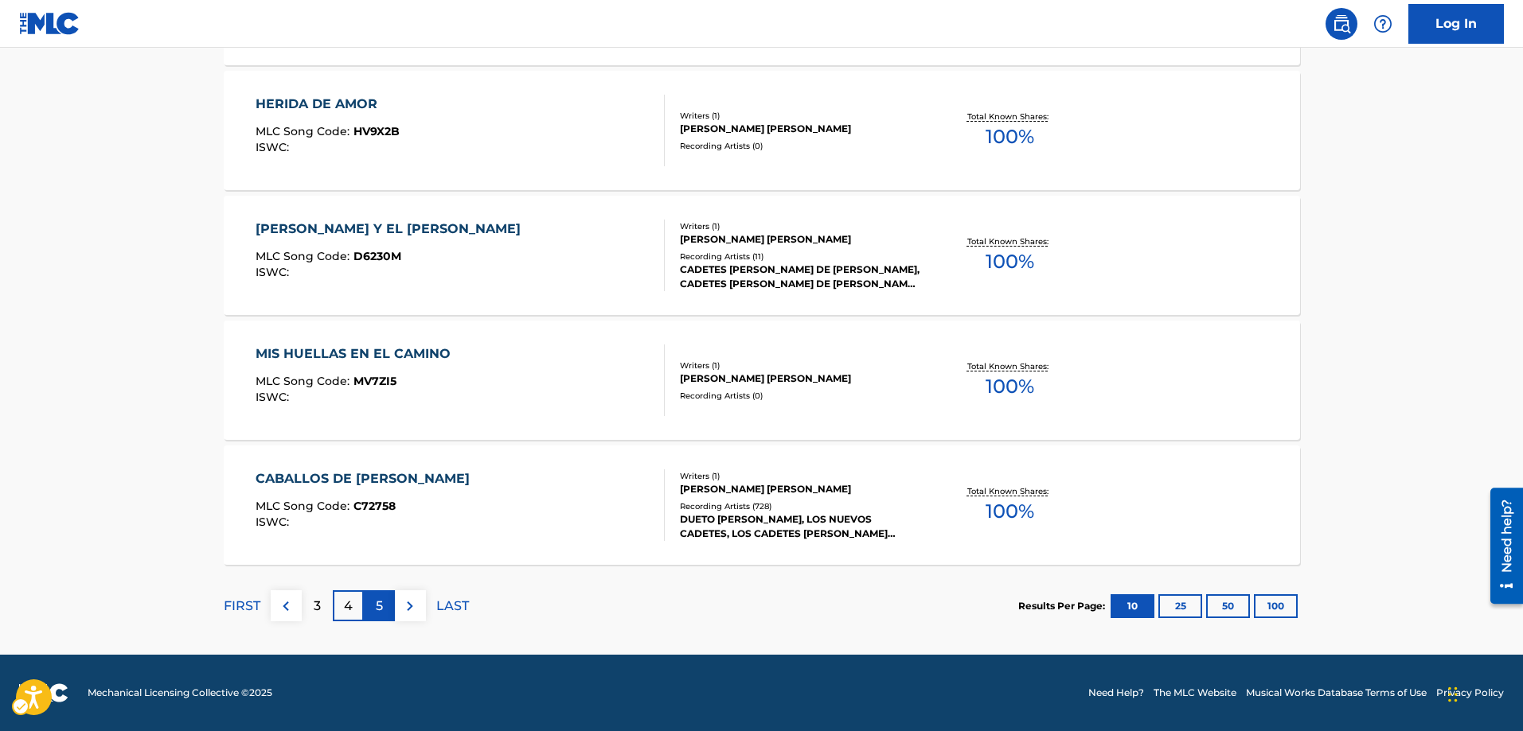
click at [374, 603] on div "5" at bounding box center [379, 606] width 31 height 31
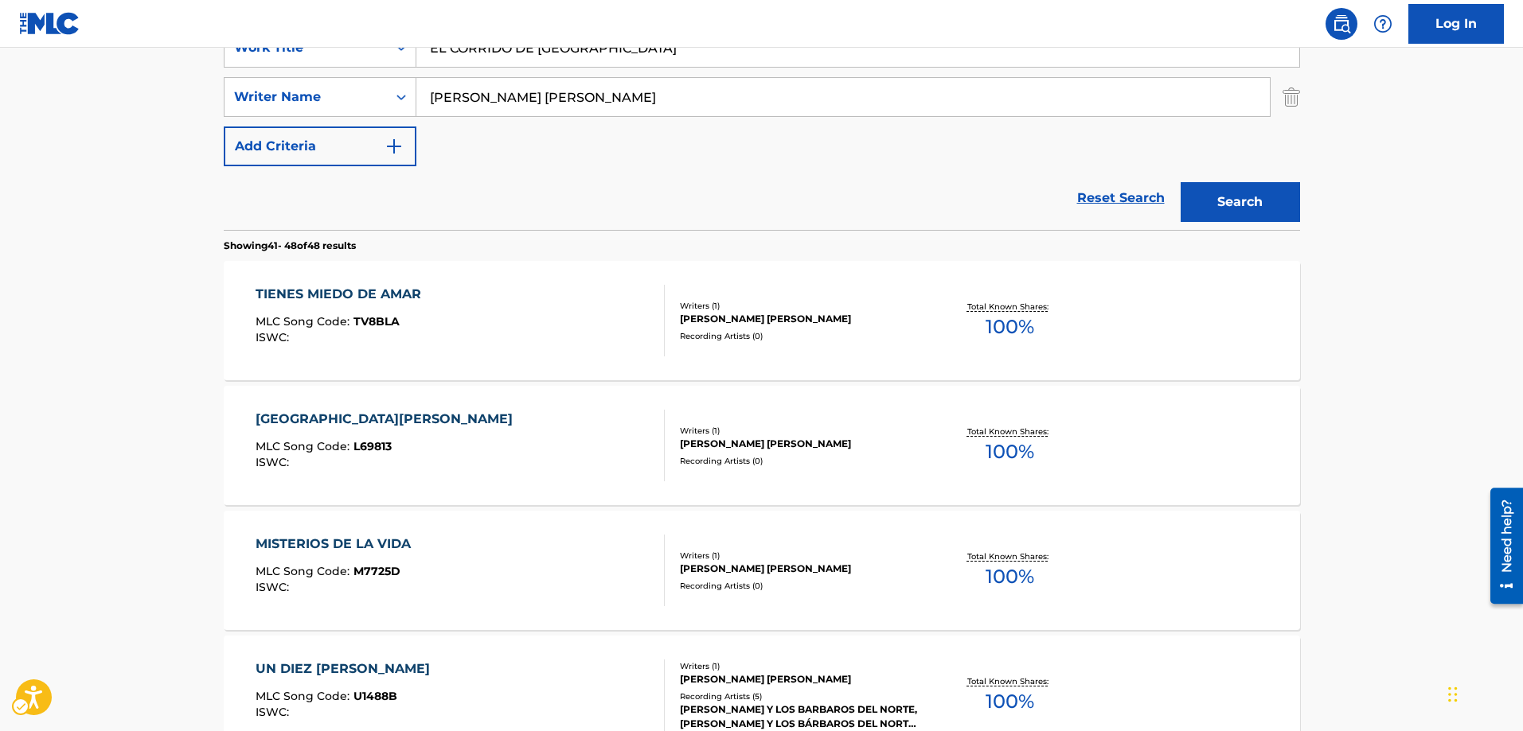
scroll to position [300, 0]
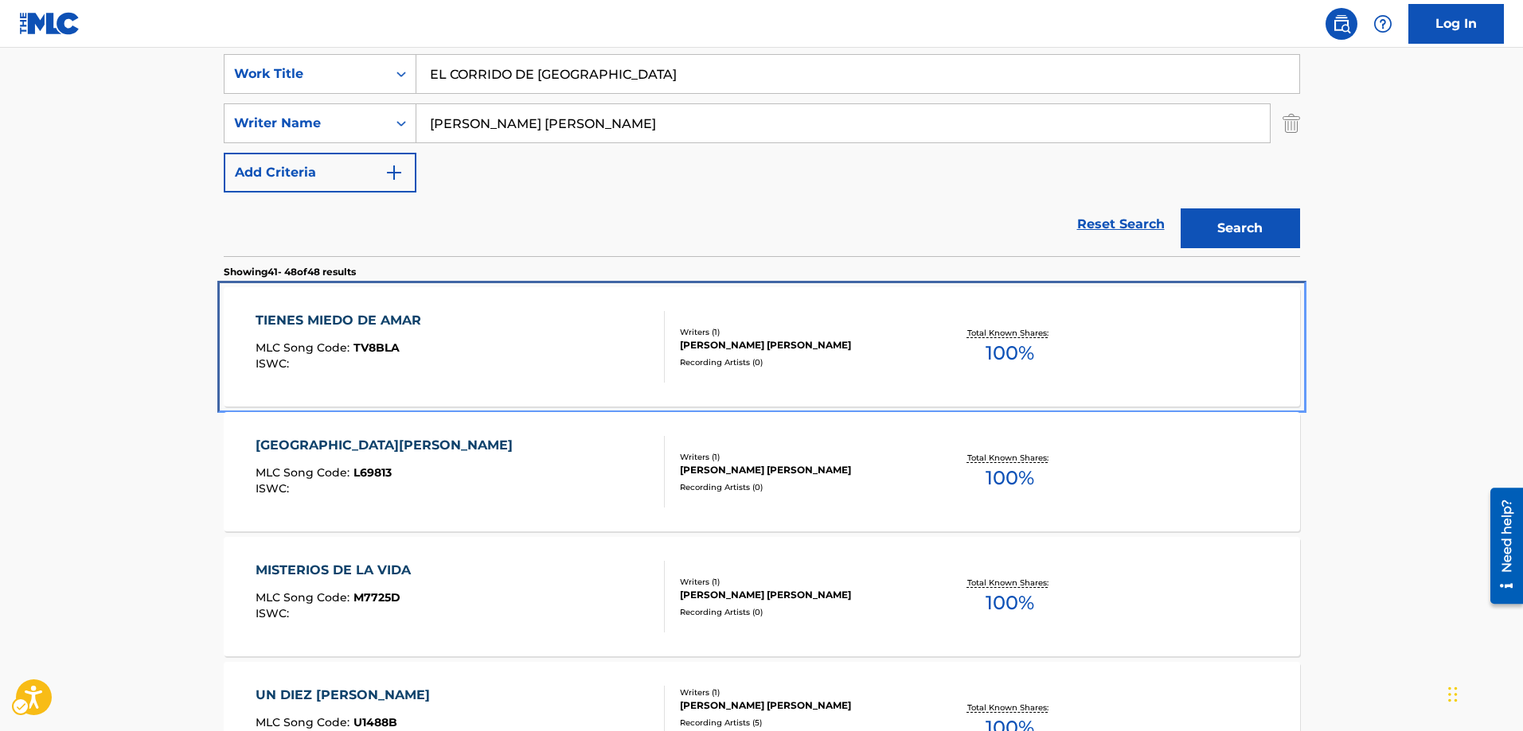
click at [374, 350] on span "TV8BLA" at bounding box center [376, 348] width 46 height 14
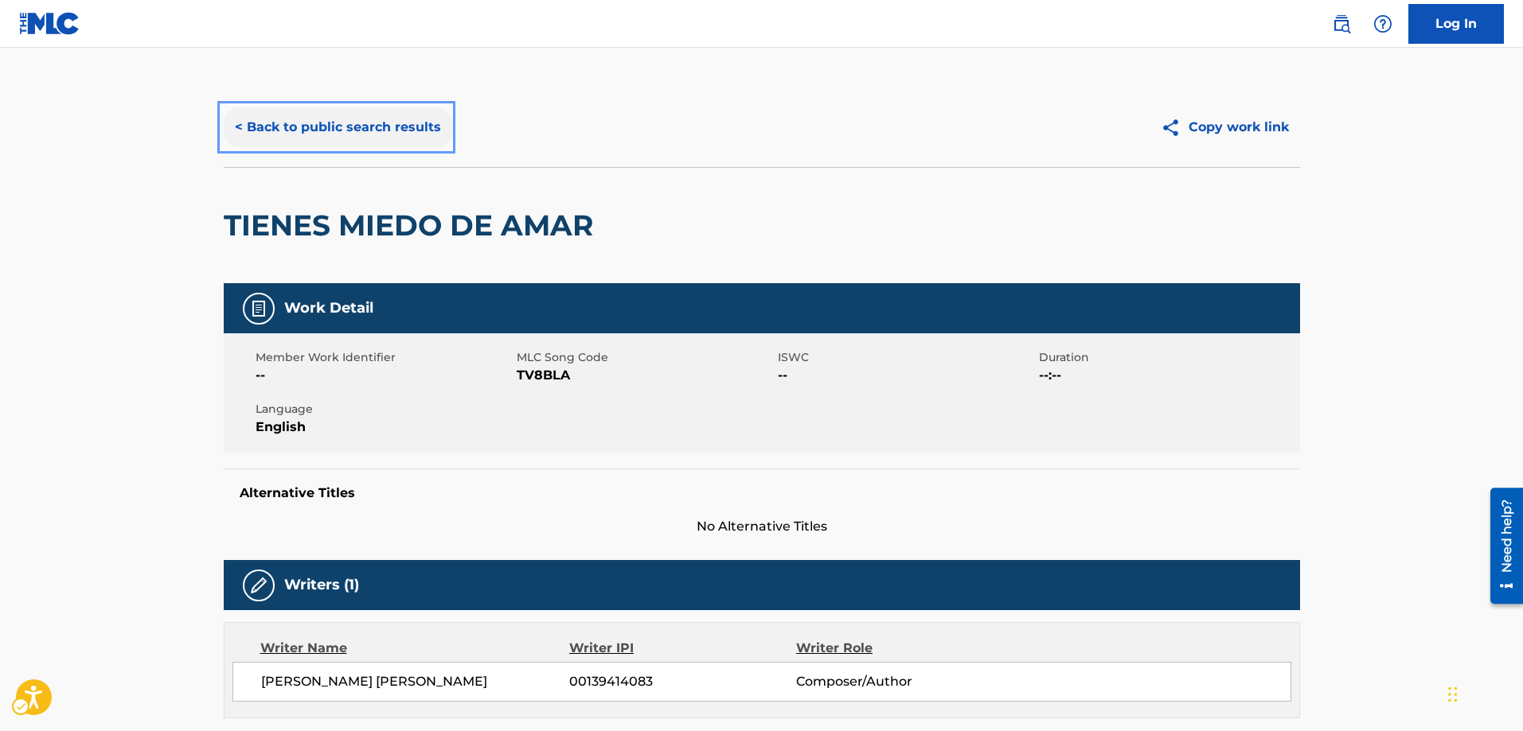
click at [236, 127] on button "< Back to public search results" at bounding box center [338, 127] width 228 height 40
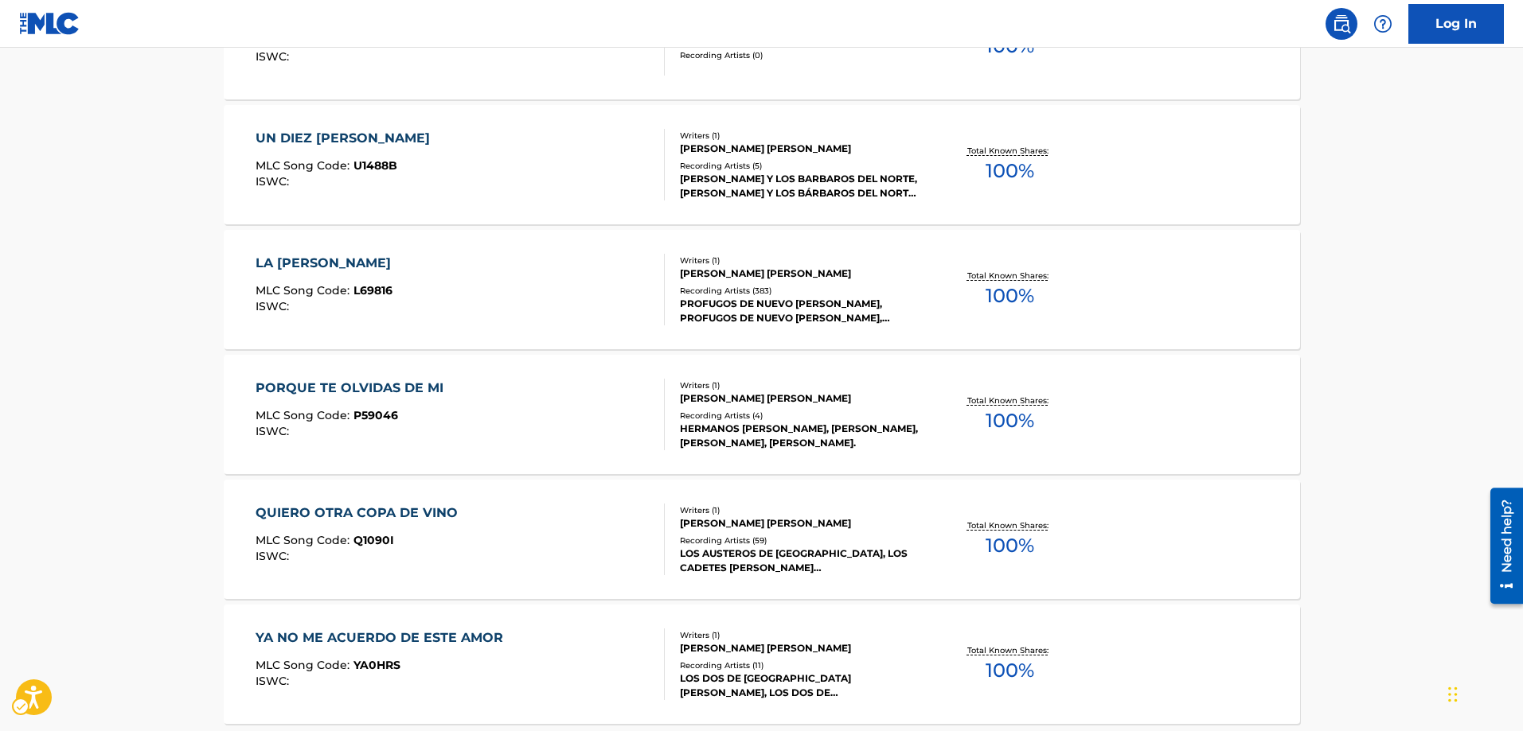
scroll to position [1016, 0]
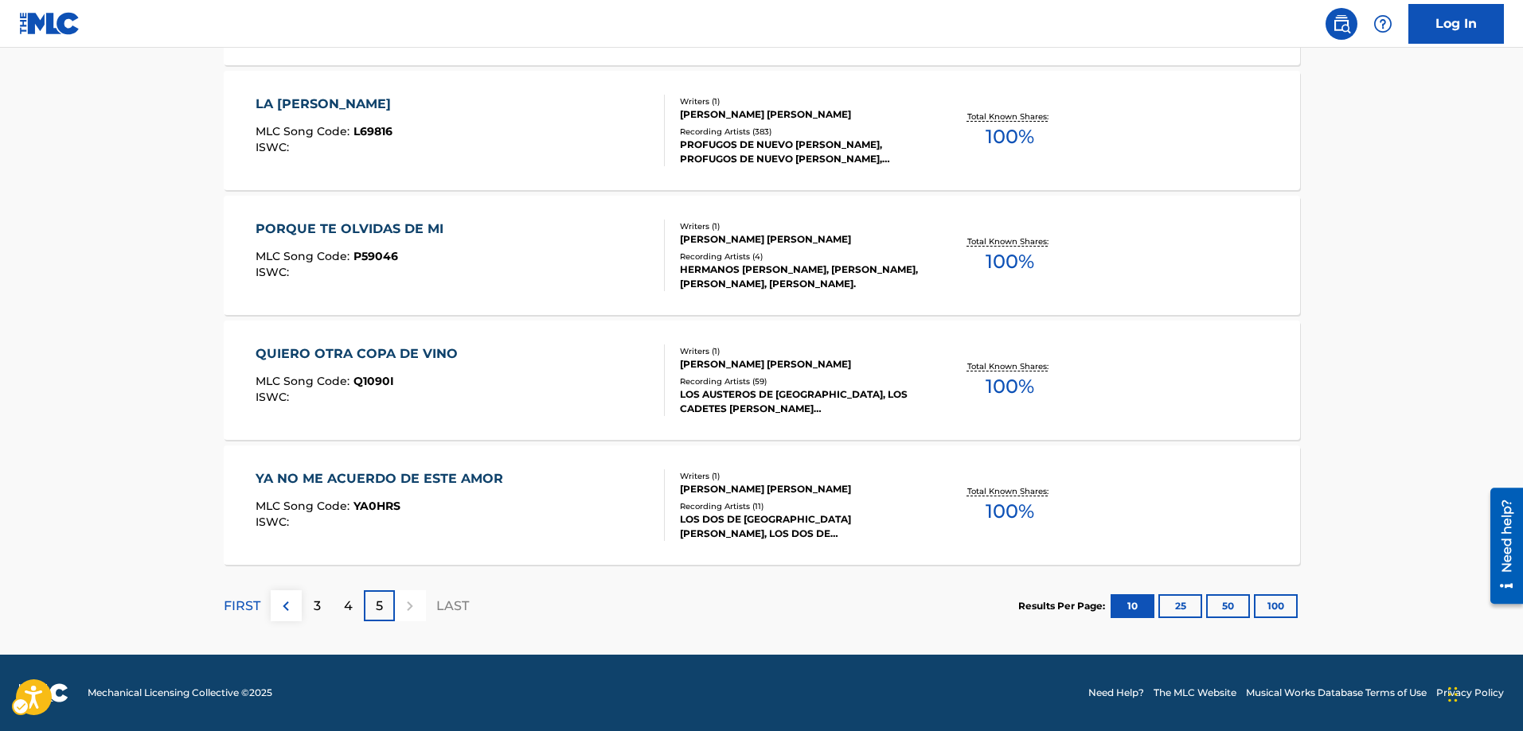
click at [412, 606] on div at bounding box center [410, 606] width 31 height 31
click at [315, 607] on p "3" at bounding box center [317, 606] width 7 height 19
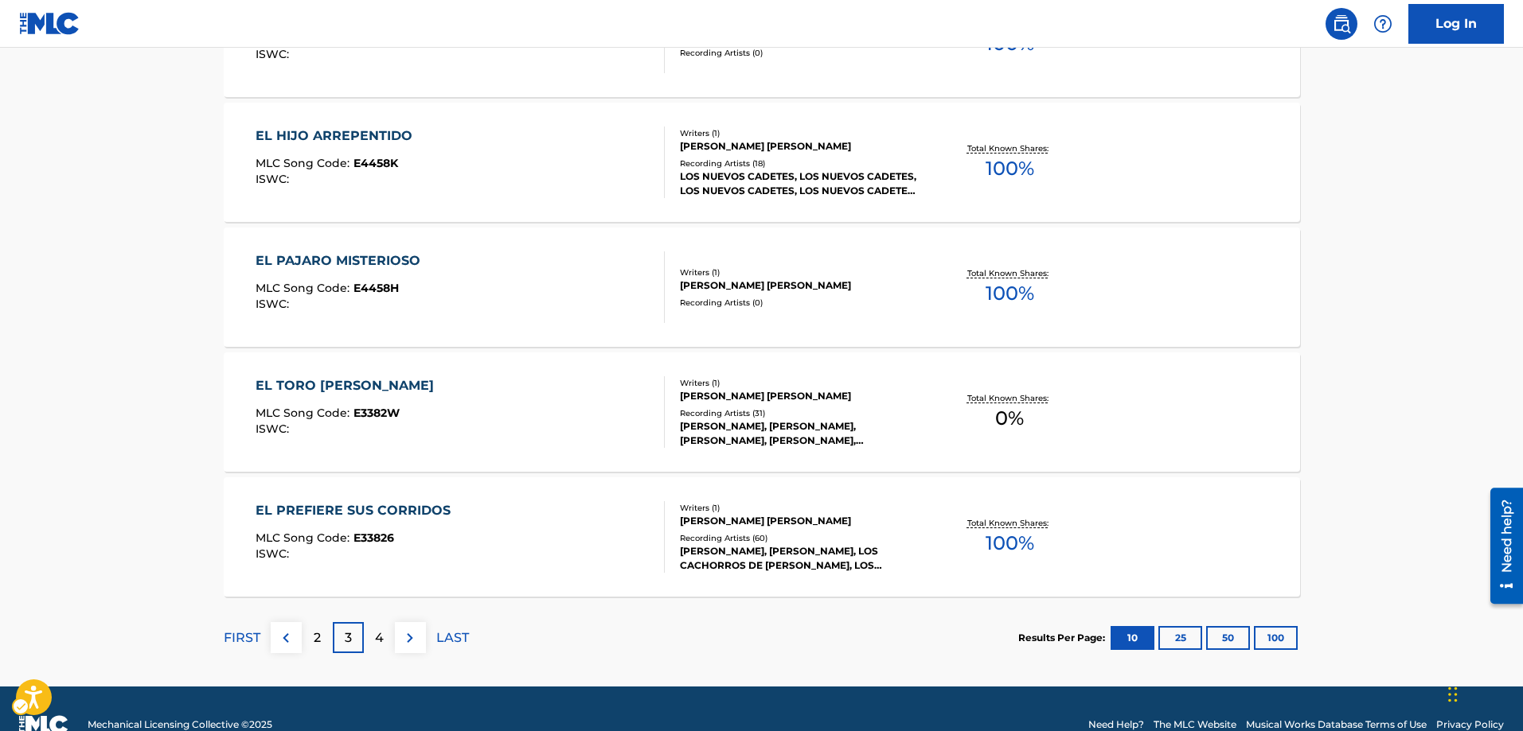
scroll to position [1255, 0]
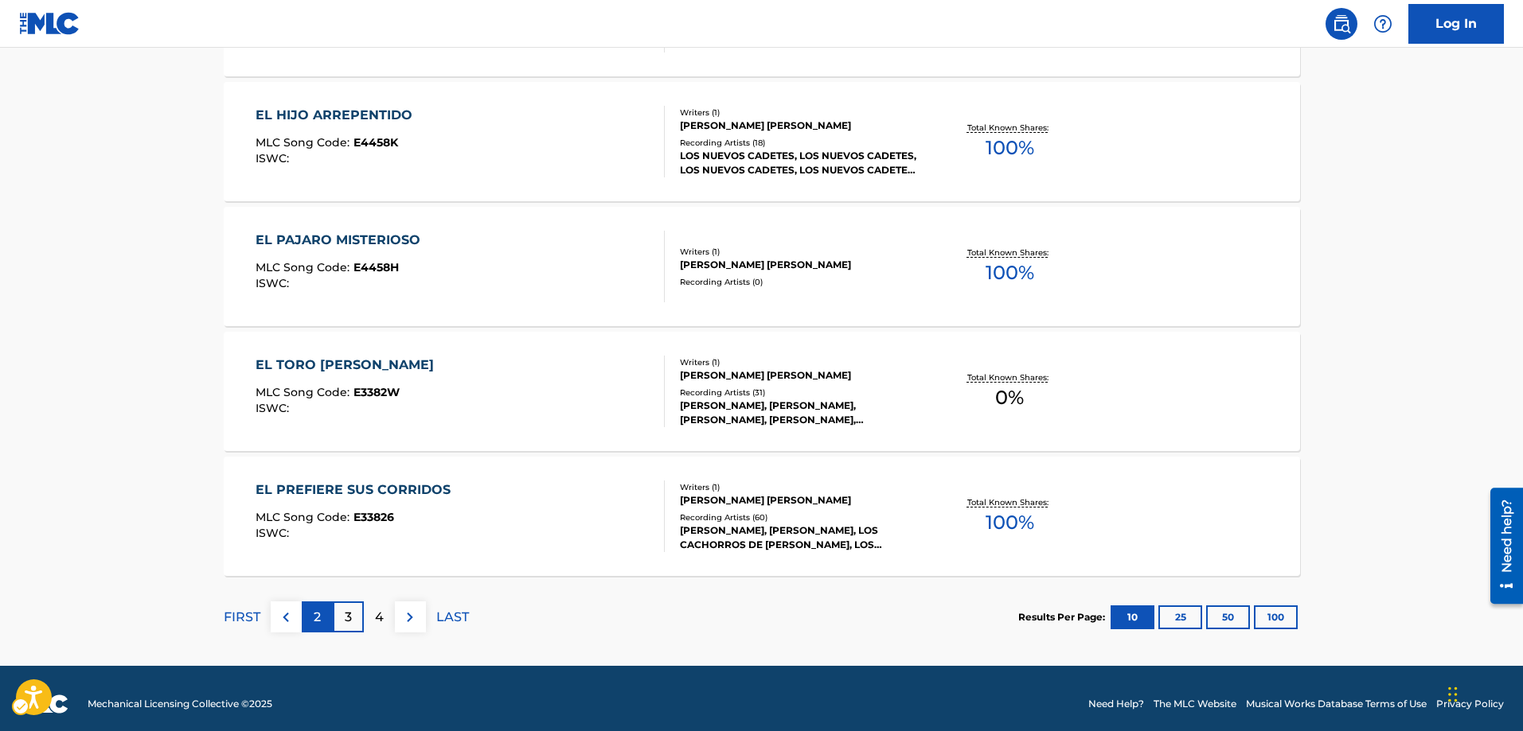
click at [308, 614] on div "2" at bounding box center [317, 617] width 31 height 31
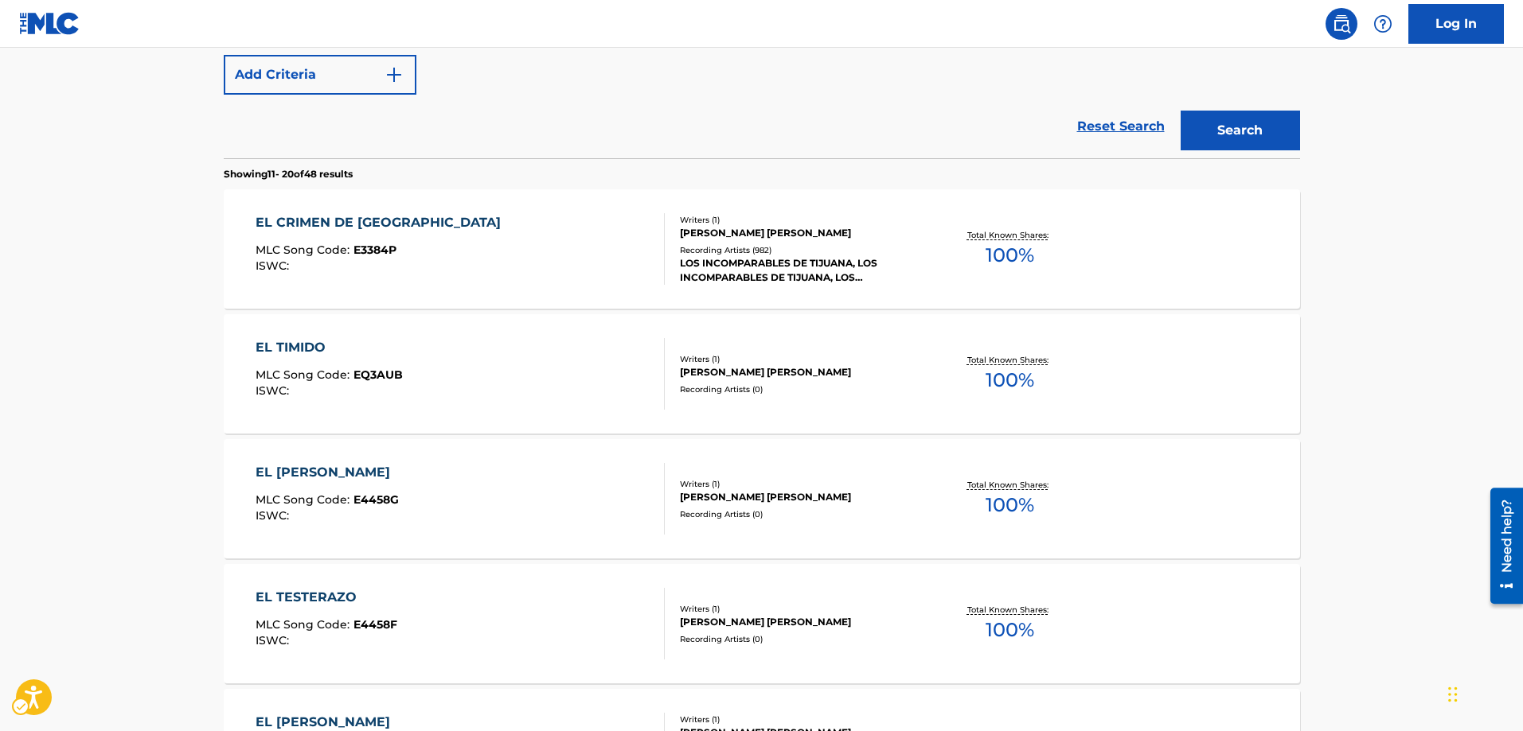
scroll to position [380, 0]
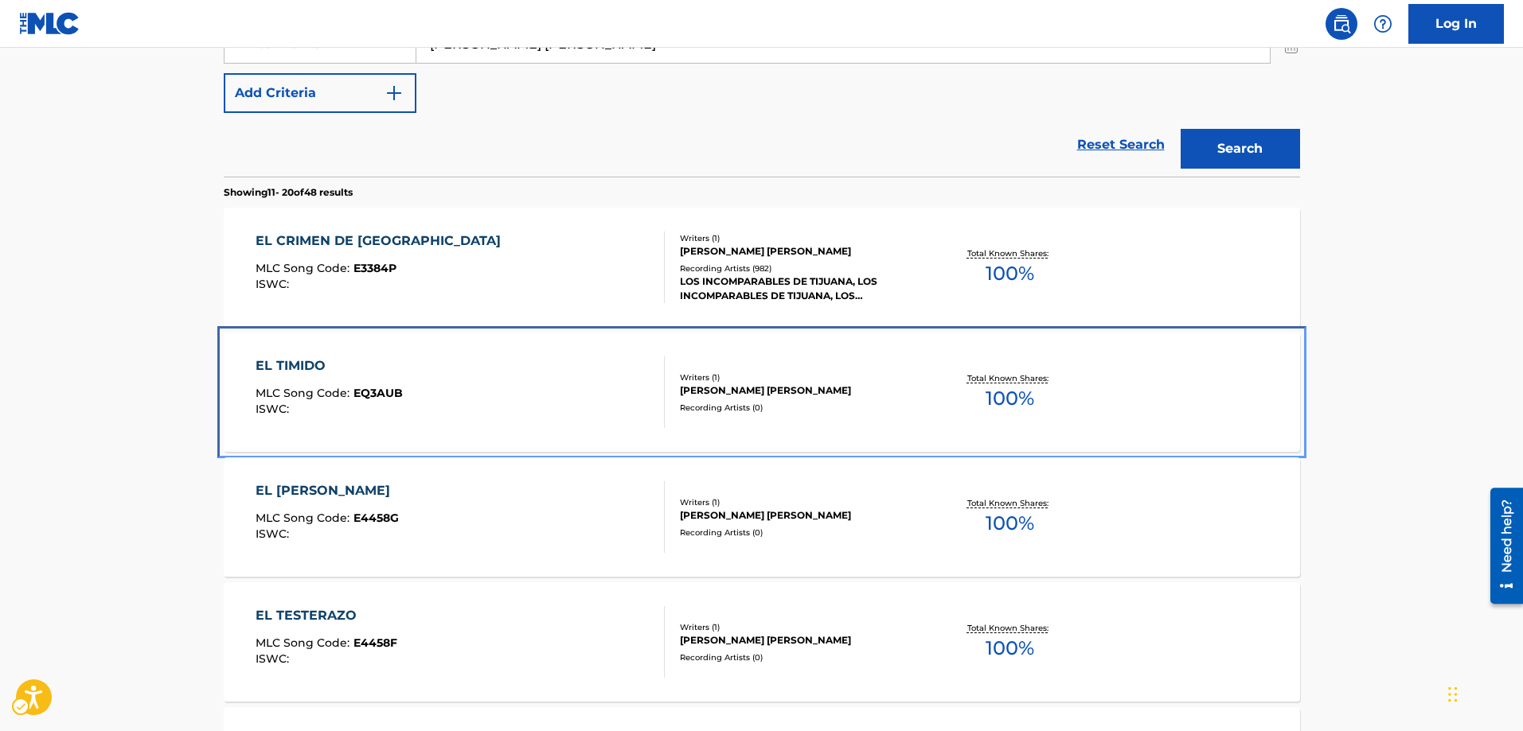
click at [376, 391] on span "EQ3AUB" at bounding box center [377, 393] width 49 height 14
